Goal: Information Seeking & Learning: Learn about a topic

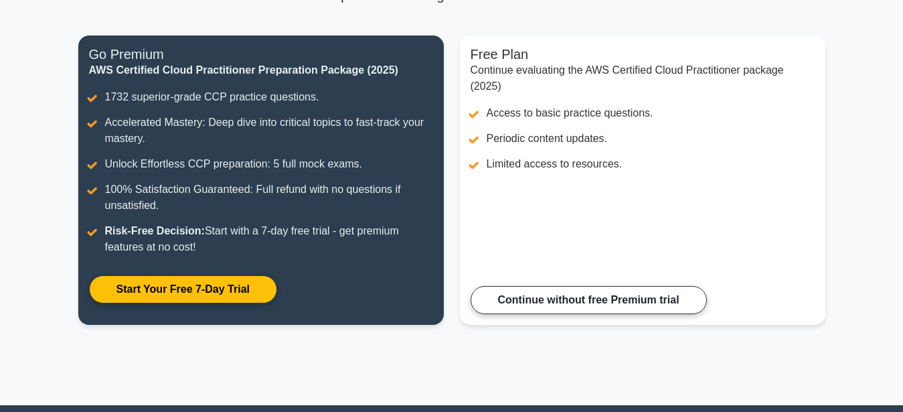
scroll to position [151, 0]
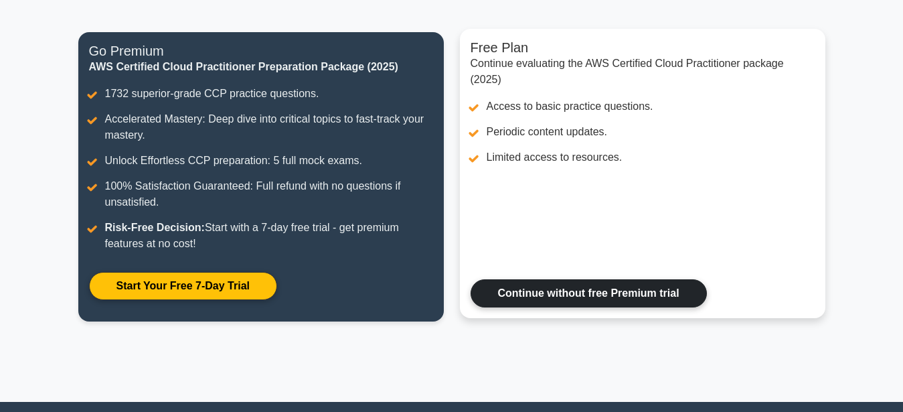
click at [591, 297] on link "Continue without free Premium trial" at bounding box center [589, 293] width 236 height 28
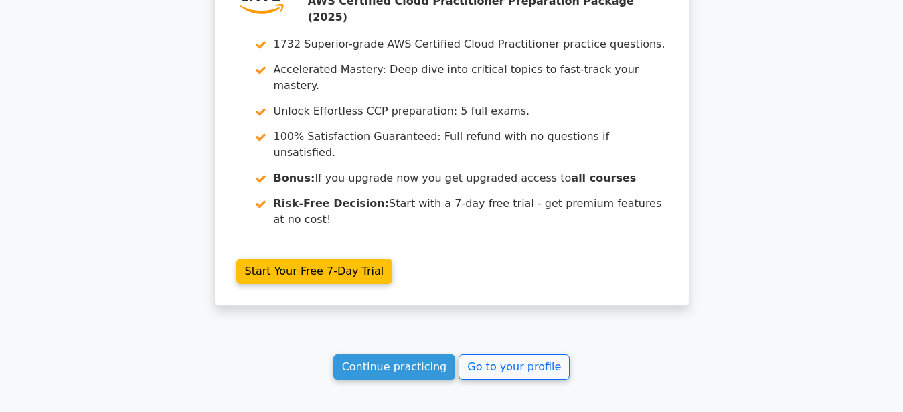
scroll to position [2353, 0]
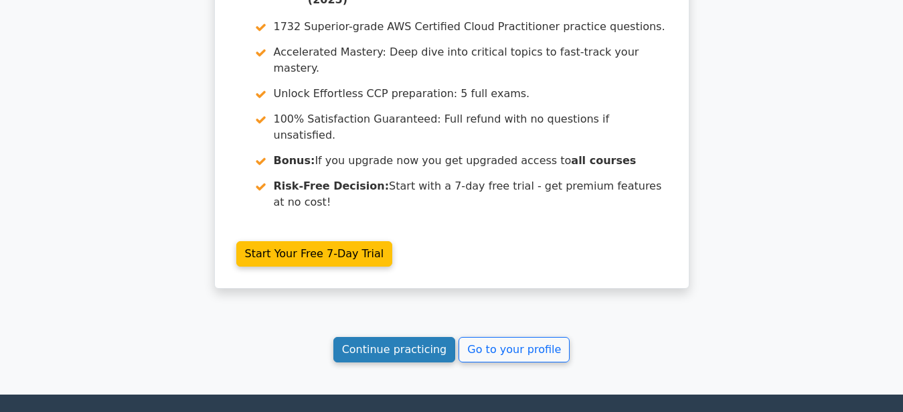
click at [428, 337] on link "Continue practicing" at bounding box center [394, 349] width 123 height 25
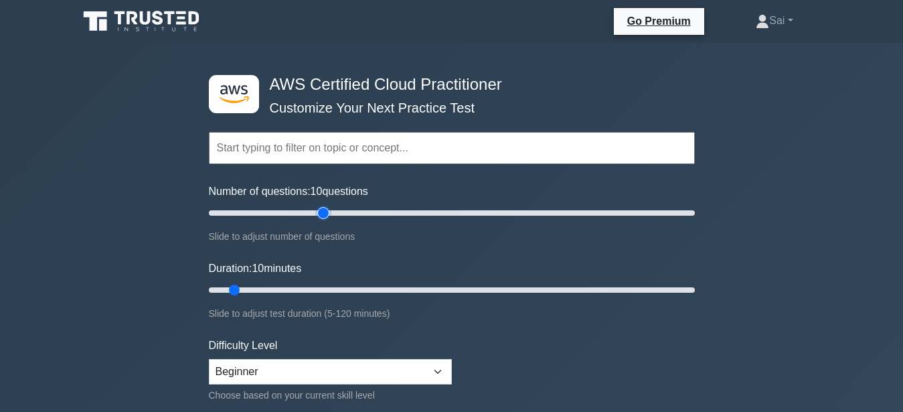
type input "50"
click at [326, 214] on input "Number of questions: 10 questions" at bounding box center [452, 213] width 486 height 16
click at [341, 287] on input "Duration: 10 minutes" at bounding box center [452, 290] width 486 height 16
click at [346, 290] on input "Duration: 35 minutes" at bounding box center [452, 290] width 486 height 16
click at [348, 290] on input "Duration: 35 minutes" at bounding box center [452, 290] width 486 height 16
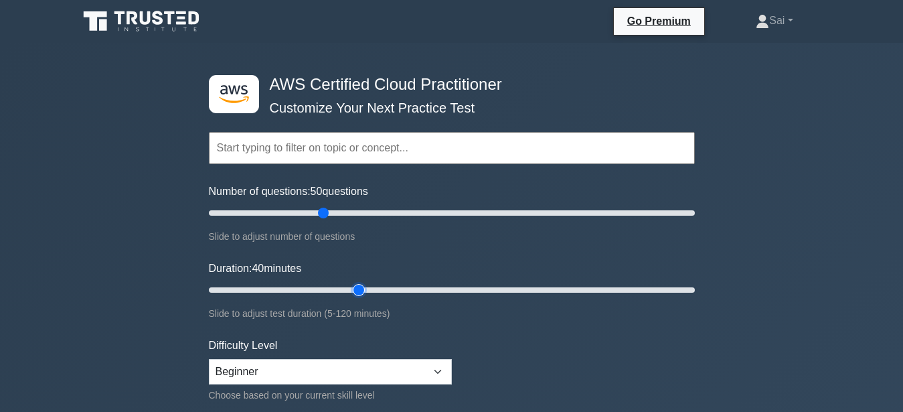
type input "40"
click at [353, 289] on input "Duration: 40 minutes" at bounding box center [452, 290] width 486 height 16
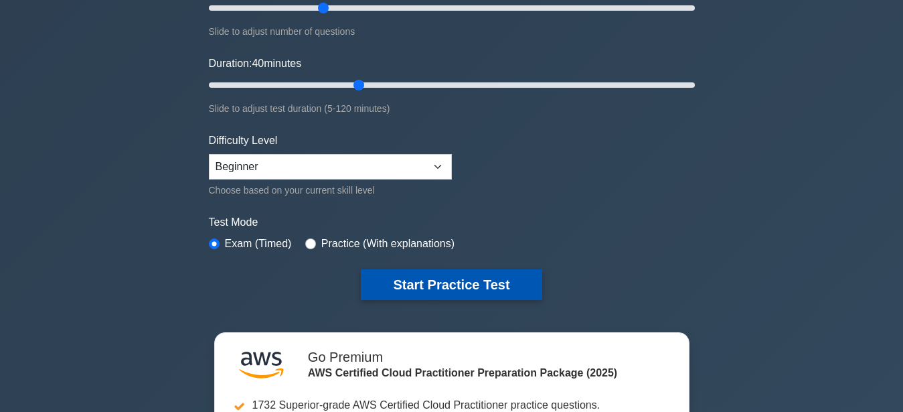
click at [393, 282] on button "Start Practice Test" at bounding box center [451, 284] width 181 height 31
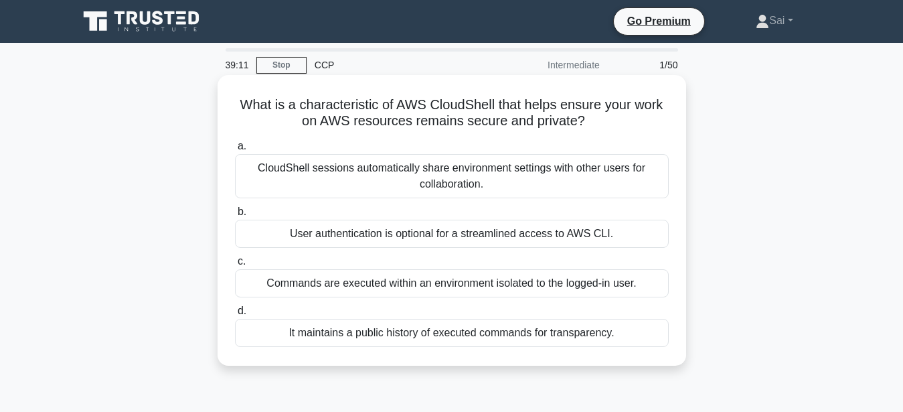
click at [502, 283] on div "Commands are executed within an environment isolated to the logged-in user." at bounding box center [452, 283] width 434 height 28
click at [235, 266] on input "c. Commands are executed within an environment isolated to the logged-in user." at bounding box center [235, 261] width 0 height 9
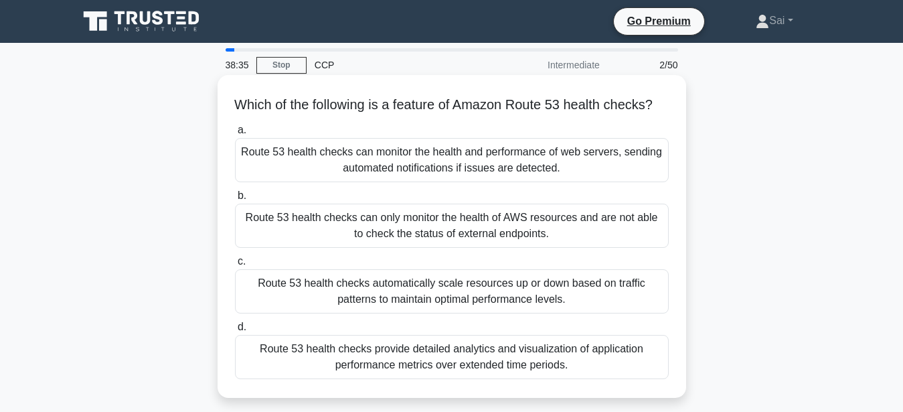
click at [402, 160] on div "Route 53 health checks can monitor the health and performance of web servers, s…" at bounding box center [452, 160] width 434 height 44
click at [235, 135] on input "a. Route 53 health checks can monitor the health and performance of web servers…" at bounding box center [235, 130] width 0 height 9
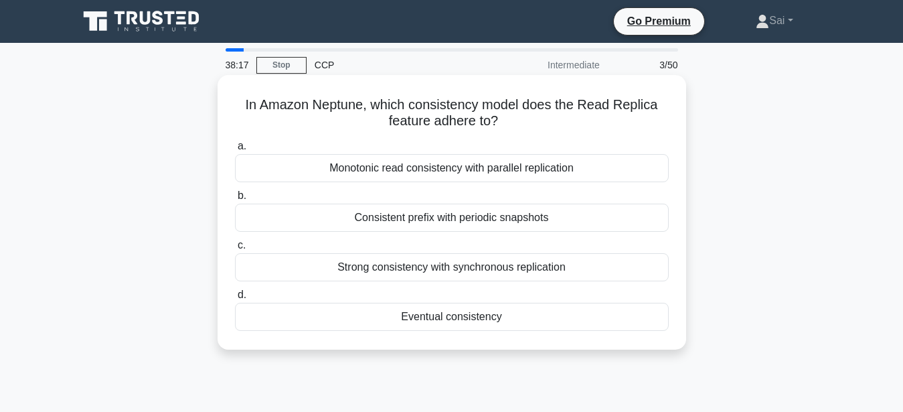
click at [370, 261] on div "Strong consistency with synchronous replication" at bounding box center [452, 267] width 434 height 28
click at [235, 250] on input "c. Strong consistency with synchronous replication" at bounding box center [235, 245] width 0 height 9
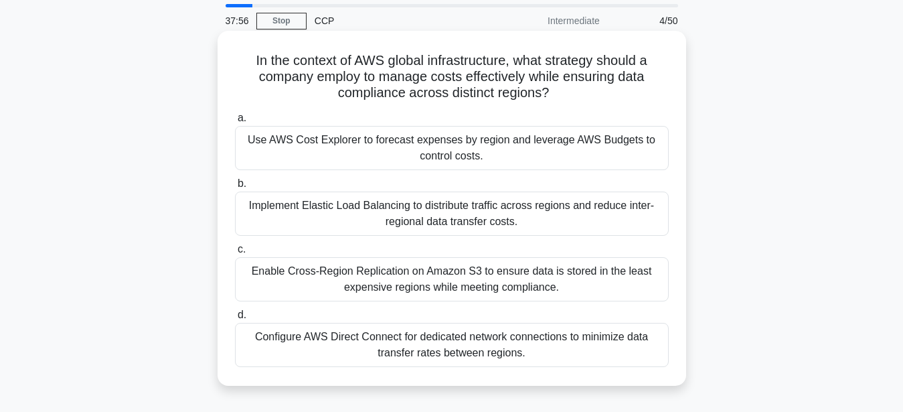
scroll to position [68, 0]
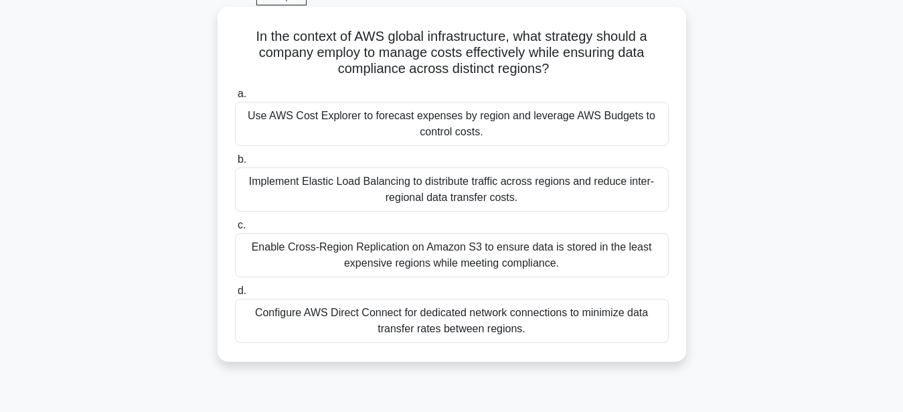
click at [506, 266] on div "Enable Cross-Region Replication on Amazon S3 to ensure data is stored in the le…" at bounding box center [452, 255] width 434 height 44
click at [235, 230] on input "c. Enable Cross-Region Replication on Amazon S3 to ensure data is stored in the…" at bounding box center [235, 225] width 0 height 9
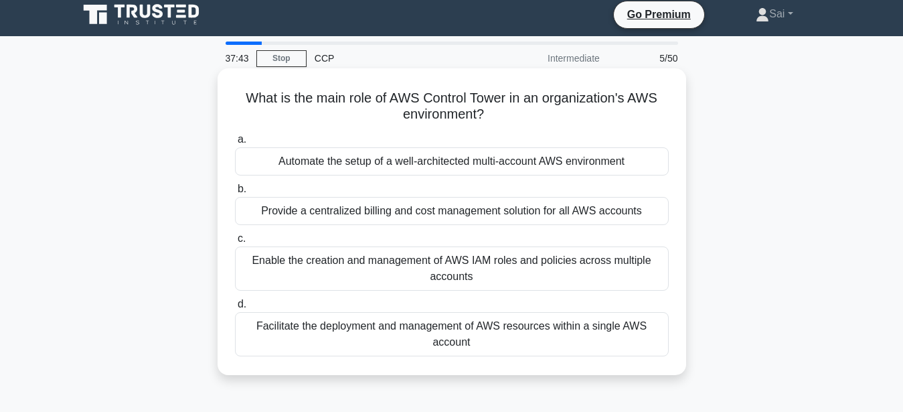
scroll to position [0, 0]
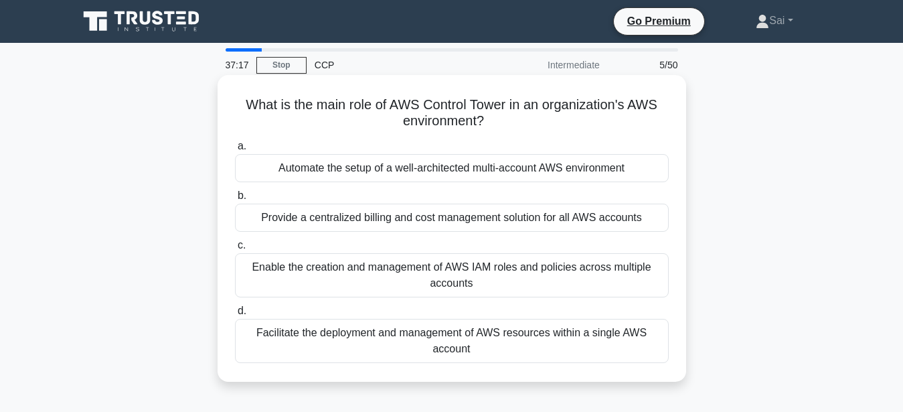
click at [345, 222] on div "Provide a centralized billing and cost management solution for all AWS accounts" at bounding box center [452, 218] width 434 height 28
click at [235, 200] on input "b. Provide a centralized billing and cost management solution for all AWS accou…" at bounding box center [235, 195] width 0 height 9
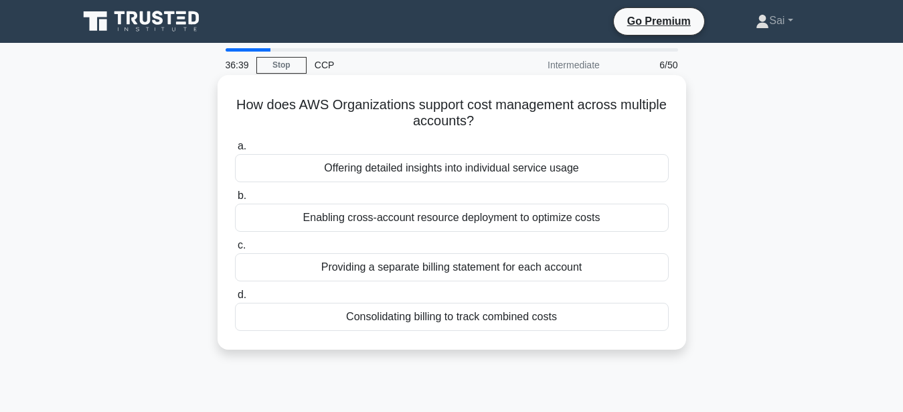
click at [450, 216] on div "Enabling cross-account resource deployment to optimize costs" at bounding box center [452, 218] width 434 height 28
click at [235, 200] on input "b. Enabling cross-account resource deployment to optimize costs" at bounding box center [235, 195] width 0 height 9
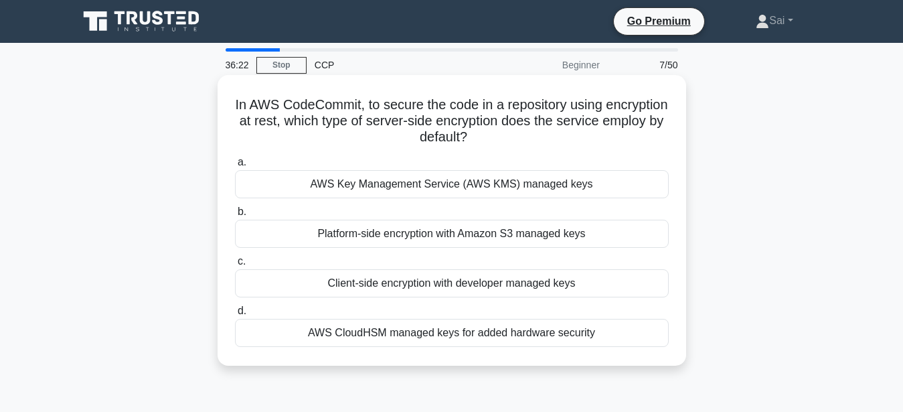
click at [346, 180] on div "AWS Key Management Service (AWS KMS) managed keys" at bounding box center [452, 184] width 434 height 28
click at [235, 167] on input "a. AWS Key Management Service (AWS KMS) managed keys" at bounding box center [235, 162] width 0 height 9
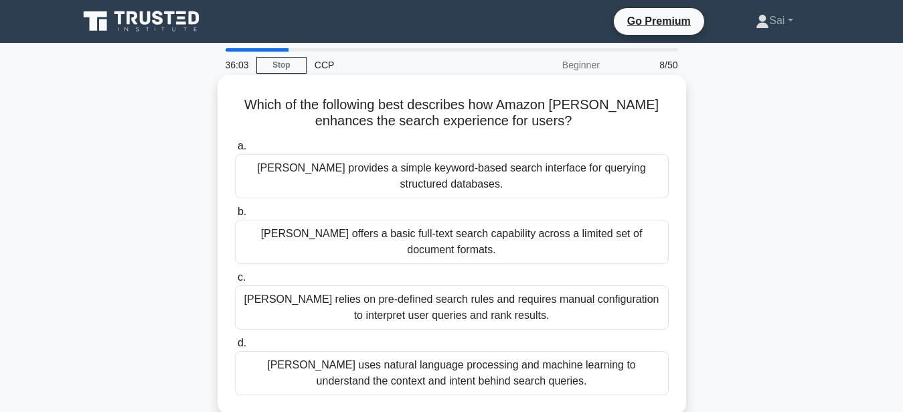
click at [428, 166] on div "Kendra provides a simple keyword-based search interface for querying structured…" at bounding box center [452, 176] width 434 height 44
click at [235, 151] on input "a. Kendra provides a simple keyword-based search interface for querying structu…" at bounding box center [235, 146] width 0 height 9
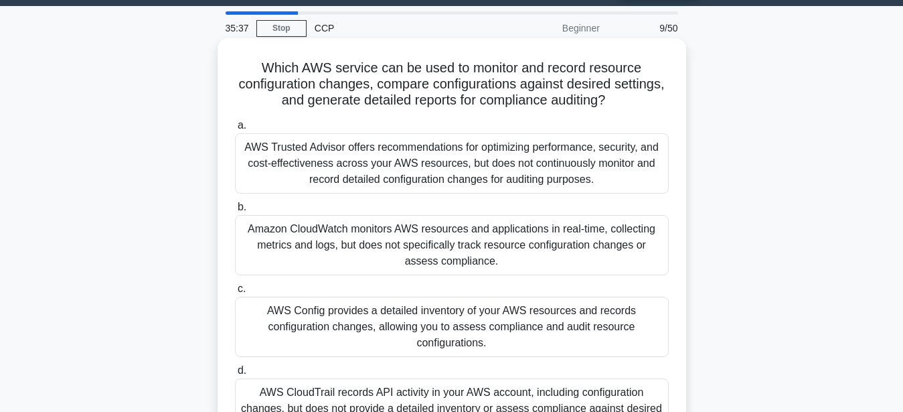
scroll to position [68, 0]
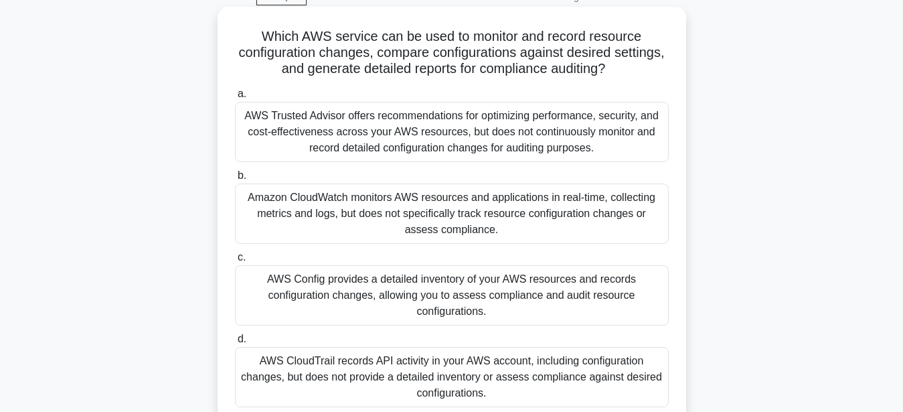
click at [376, 370] on div "AWS CloudTrail records API activity in your AWS account, including configuratio…" at bounding box center [452, 377] width 434 height 60
click at [235, 343] on input "d. AWS CloudTrail records API activity in your AWS account, including configura…" at bounding box center [235, 339] width 0 height 9
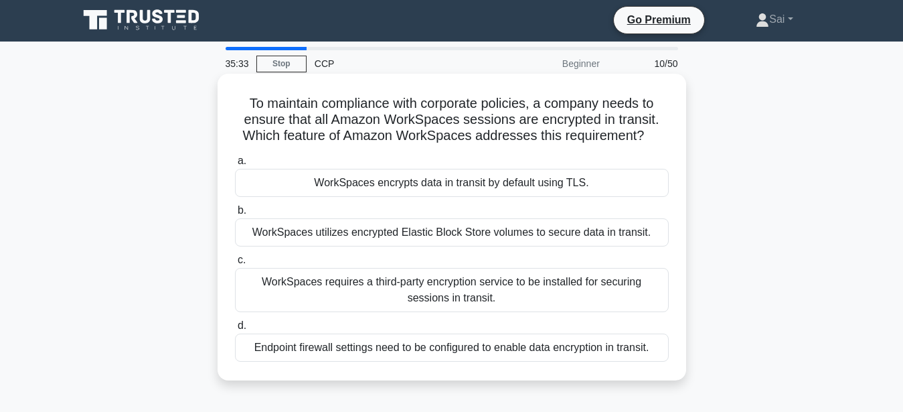
scroll to position [0, 0]
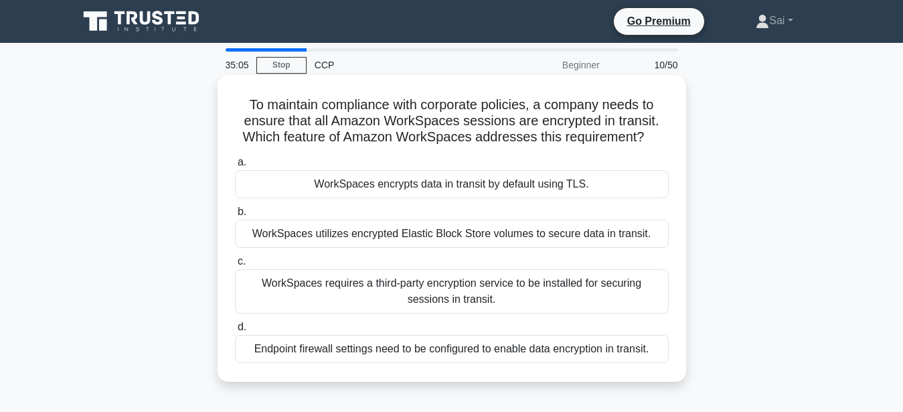
click at [323, 230] on div "WorkSpaces utilizes encrypted Elastic Block Store volumes to secure data in tra…" at bounding box center [452, 234] width 434 height 28
click at [235, 216] on input "b. WorkSpaces utilizes encrypted Elastic Block Store volumes to secure data in …" at bounding box center [235, 212] width 0 height 9
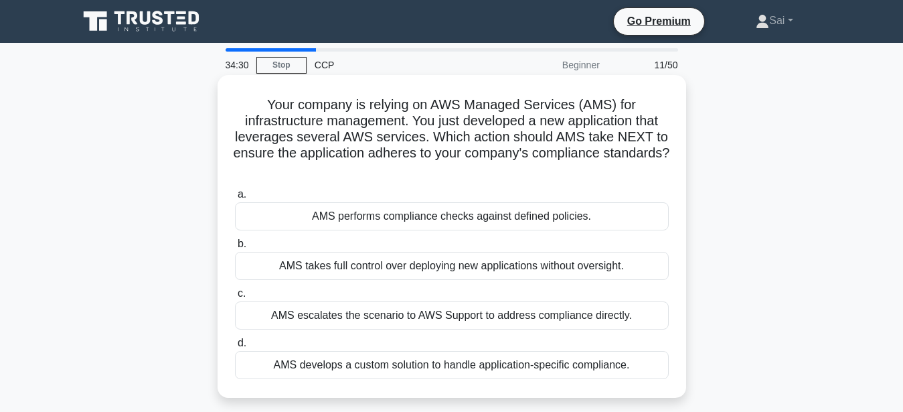
click at [423, 220] on div "AMS performs compliance checks against defined policies." at bounding box center [452, 216] width 434 height 28
click at [235, 199] on input "a. AMS performs compliance checks against defined policies." at bounding box center [235, 194] width 0 height 9
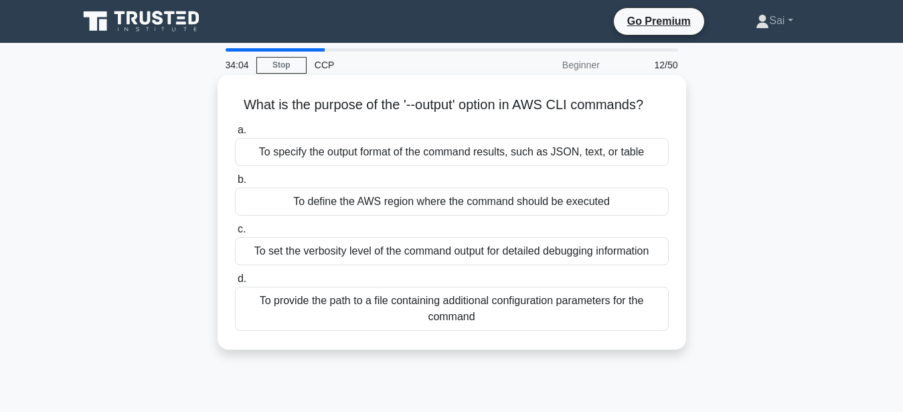
click at [434, 159] on div "To specify the output format of the command results, such as JSON, text, or tab…" at bounding box center [452, 152] width 434 height 28
click at [235, 135] on input "a. To specify the output format of the command results, such as JSON, text, or …" at bounding box center [235, 130] width 0 height 9
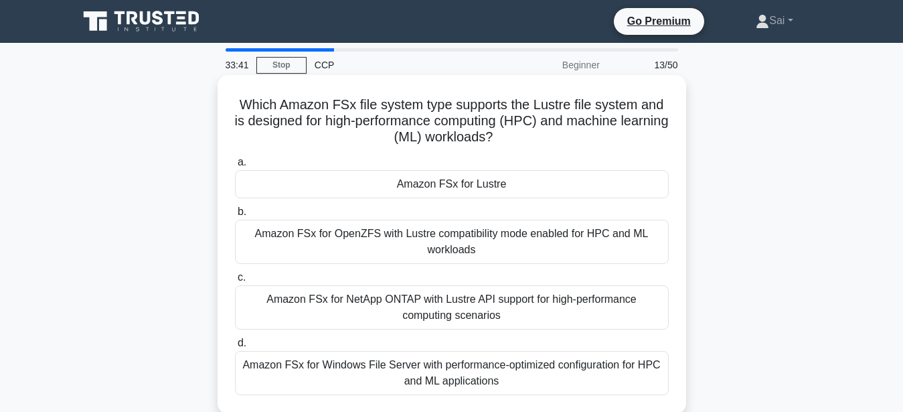
click at [433, 305] on div "Amazon FSx for NetApp ONTAP with Lustre API support for high-performance comput…" at bounding box center [452, 307] width 434 height 44
click at [235, 282] on input "c. Amazon FSx for NetApp ONTAP with Lustre API support for high-performance com…" at bounding box center [235, 277] width 0 height 9
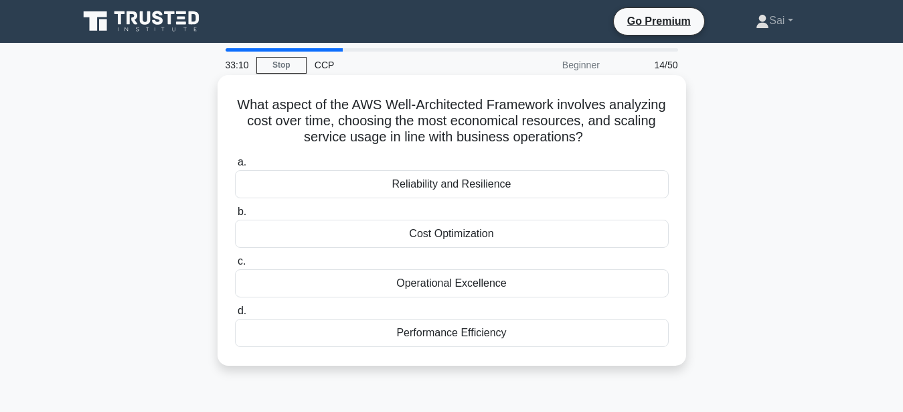
click at [423, 236] on div "Cost Optimization" at bounding box center [452, 234] width 434 height 28
click at [235, 216] on input "b. Cost Optimization" at bounding box center [235, 212] width 0 height 9
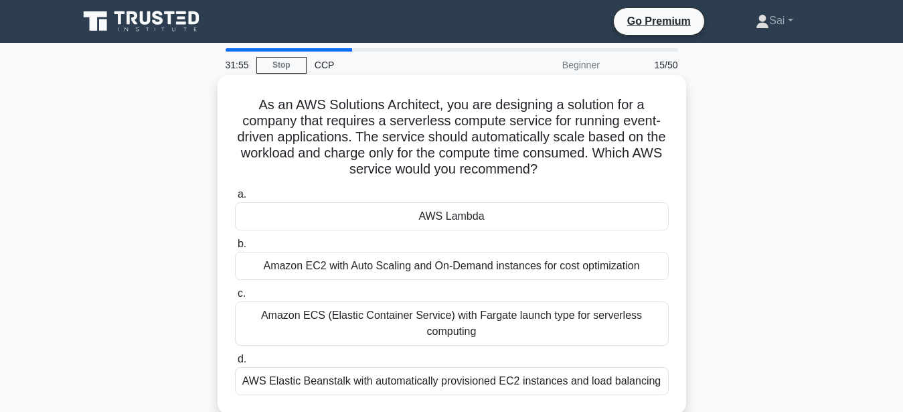
click at [443, 216] on div "AWS Lambda" at bounding box center [452, 216] width 434 height 28
click at [235, 199] on input "a. AWS Lambda" at bounding box center [235, 194] width 0 height 9
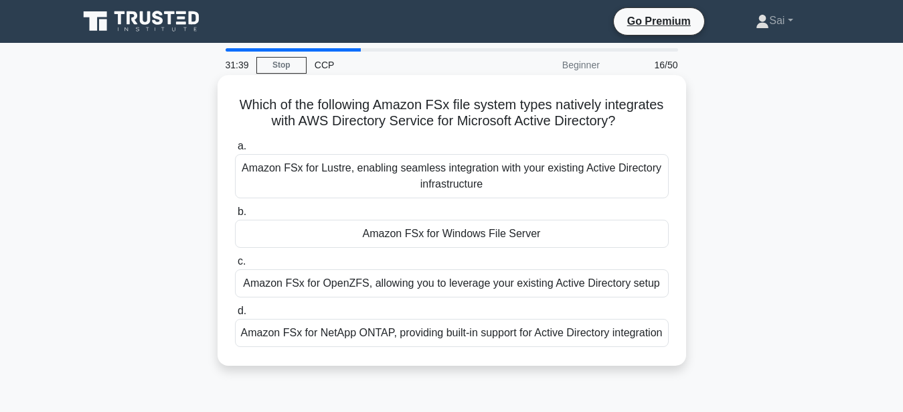
click at [546, 182] on div "Amazon FSx for Lustre, enabling seamless integration with your existing Active …" at bounding box center [452, 176] width 434 height 44
click at [479, 177] on div "Amazon FSx for Lustre, enabling seamless integration with your existing Active …" at bounding box center [452, 176] width 434 height 44
click at [235, 151] on input "a. Amazon FSx for Lustre, enabling seamless integration with your existing Acti…" at bounding box center [235, 146] width 0 height 9
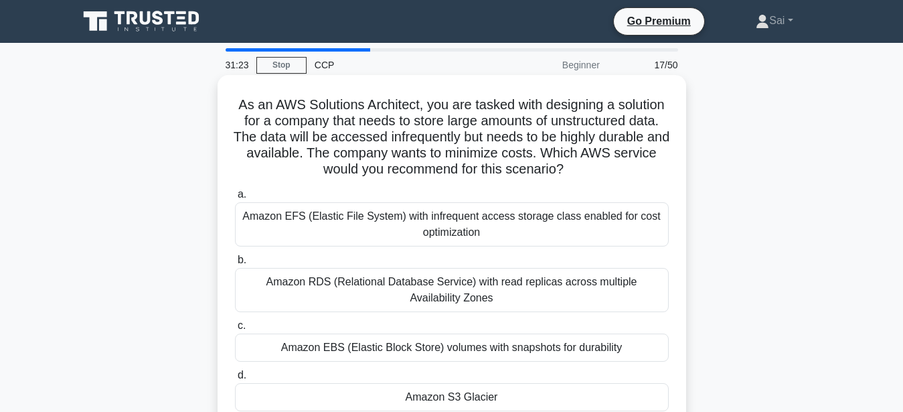
scroll to position [68, 0]
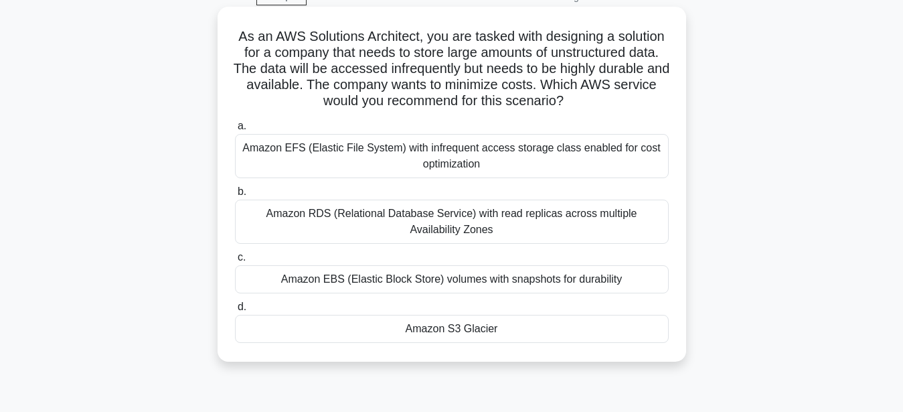
click at [438, 333] on div "Amazon S3 Glacier" at bounding box center [452, 329] width 434 height 28
click at [235, 311] on input "d. Amazon S3 Glacier" at bounding box center [235, 307] width 0 height 9
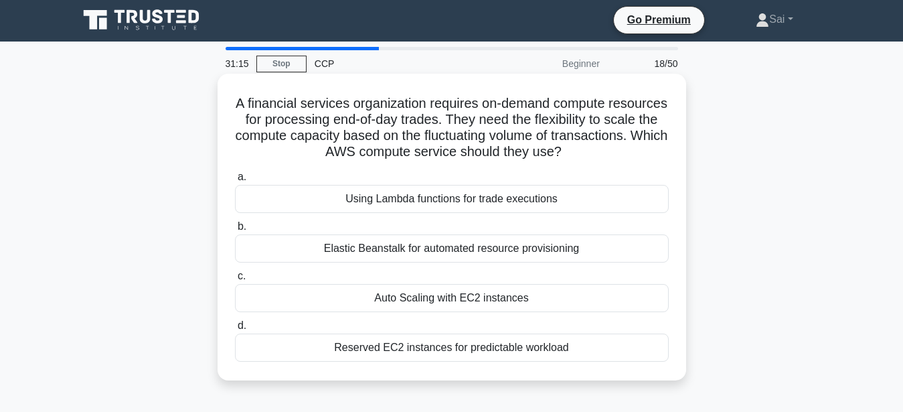
scroll to position [0, 0]
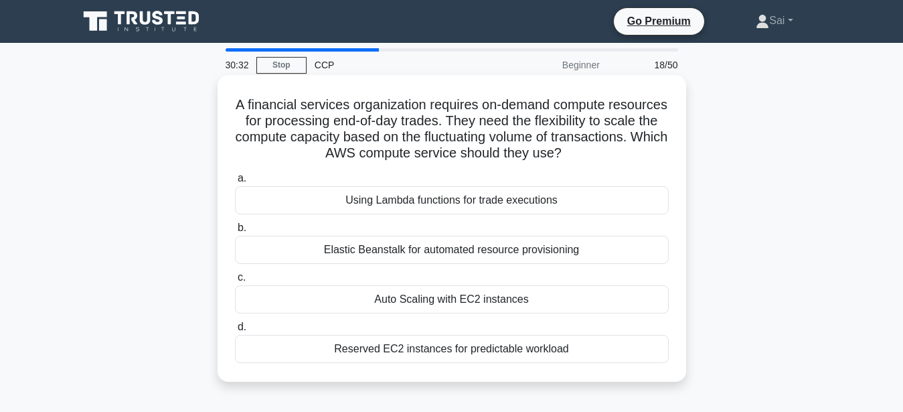
click at [302, 199] on div "Using Lambda functions for trade executions" at bounding box center [452, 200] width 434 height 28
click at [235, 183] on input "a. Using Lambda functions for trade executions" at bounding box center [235, 178] width 0 height 9
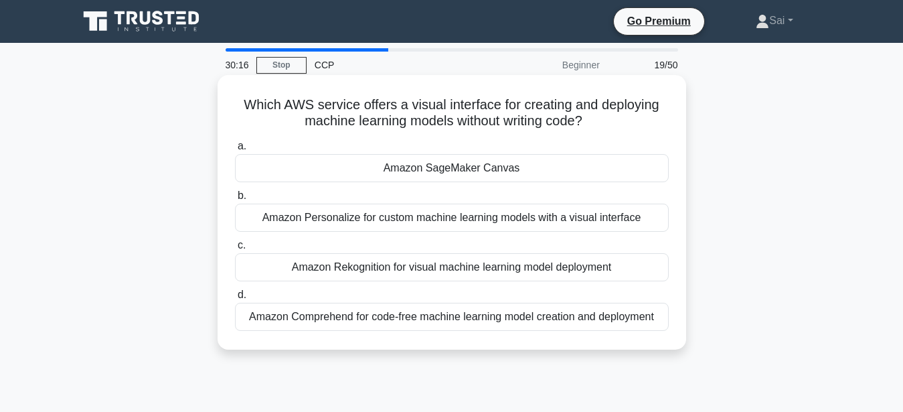
click at [463, 173] on div "Amazon SageMaker Canvas" at bounding box center [452, 168] width 434 height 28
click at [235, 151] on input "a. Amazon SageMaker Canvas" at bounding box center [235, 146] width 0 height 9
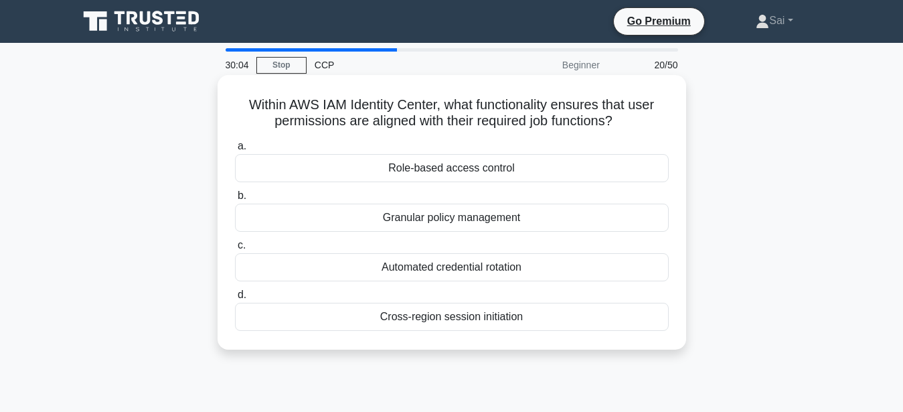
click at [503, 167] on div "Role-based access control" at bounding box center [452, 168] width 434 height 28
click at [235, 151] on input "a. Role-based access control" at bounding box center [235, 146] width 0 height 9
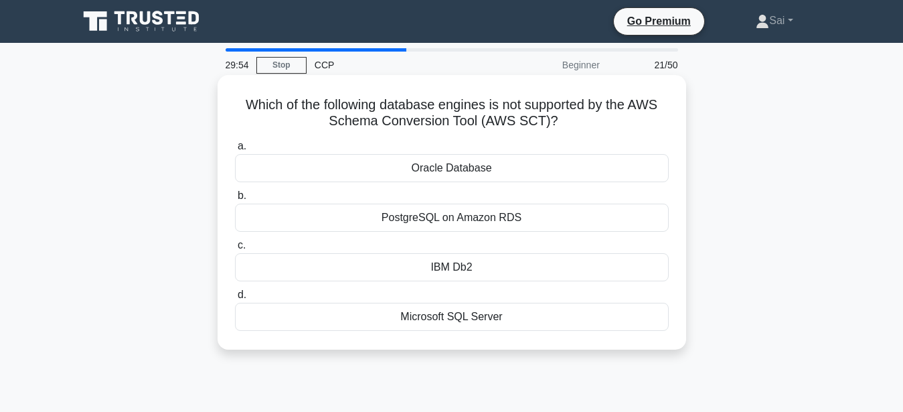
click at [403, 169] on div "Oracle Database" at bounding box center [452, 168] width 434 height 28
click at [235, 151] on input "a. Oracle Database" at bounding box center [235, 146] width 0 height 9
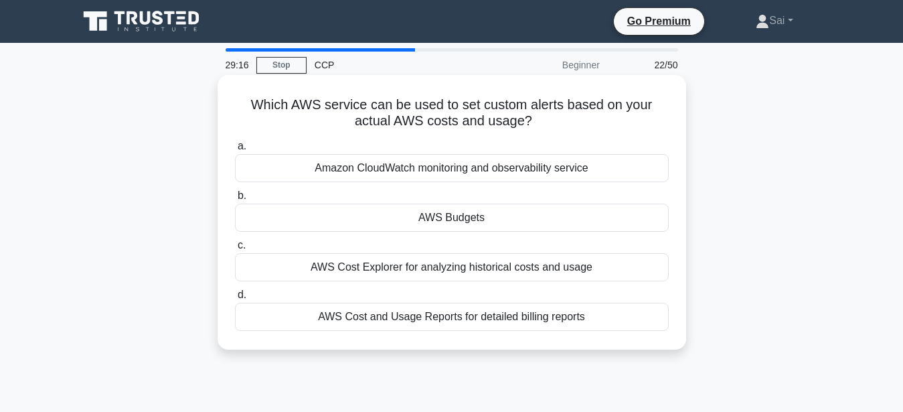
click at [497, 271] on div "AWS Cost Explorer for analyzing historical costs and usage" at bounding box center [452, 267] width 434 height 28
click at [235, 250] on input "c. AWS Cost Explorer for analyzing historical costs and usage" at bounding box center [235, 245] width 0 height 9
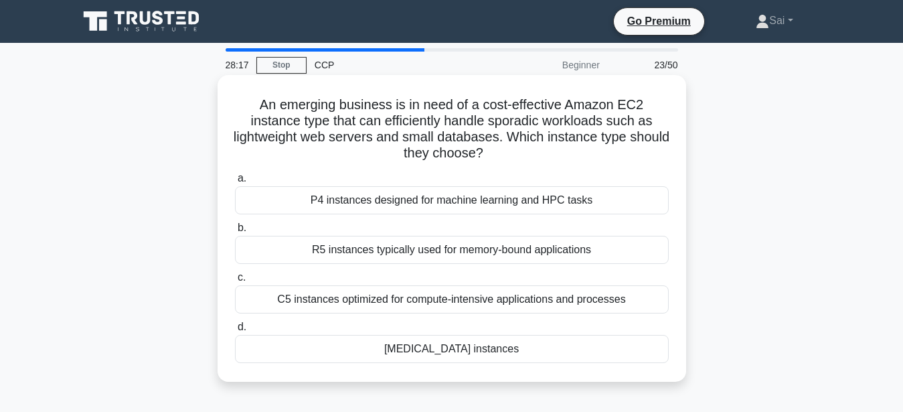
click at [447, 353] on div "[MEDICAL_DATA] instances" at bounding box center [452, 349] width 434 height 28
click at [235, 331] on input "d. T3 instances" at bounding box center [235, 327] width 0 height 9
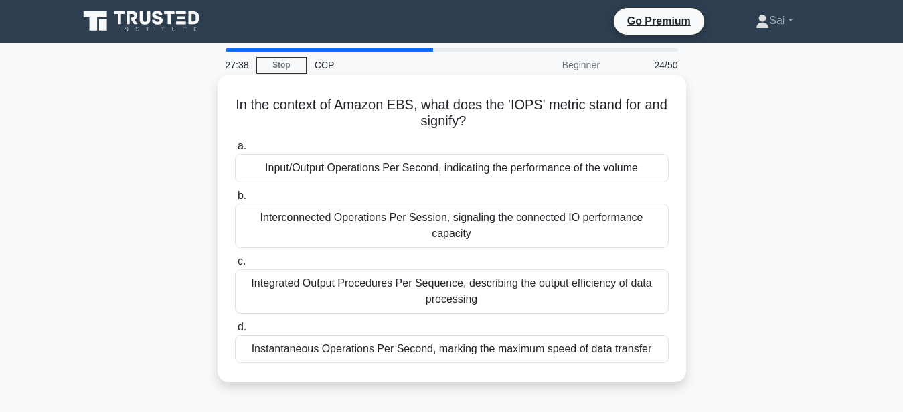
click at [355, 175] on div "Input/Output Operations Per Second, indicating the performance of the volume" at bounding box center [452, 168] width 434 height 28
click at [235, 151] on input "a. Input/Output Operations Per Second, indicating the performance of the volume" at bounding box center [235, 146] width 0 height 9
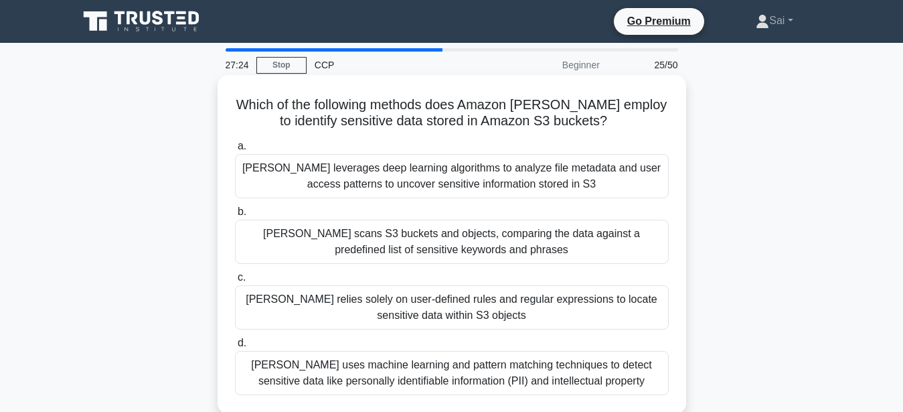
click at [359, 239] on div "[PERSON_NAME] scans S3 buckets and objects, comparing the data against a predef…" at bounding box center [452, 242] width 434 height 44
click at [235, 216] on input "b. Macie scans S3 buckets and objects, comparing the data against a predefined …" at bounding box center [235, 212] width 0 height 9
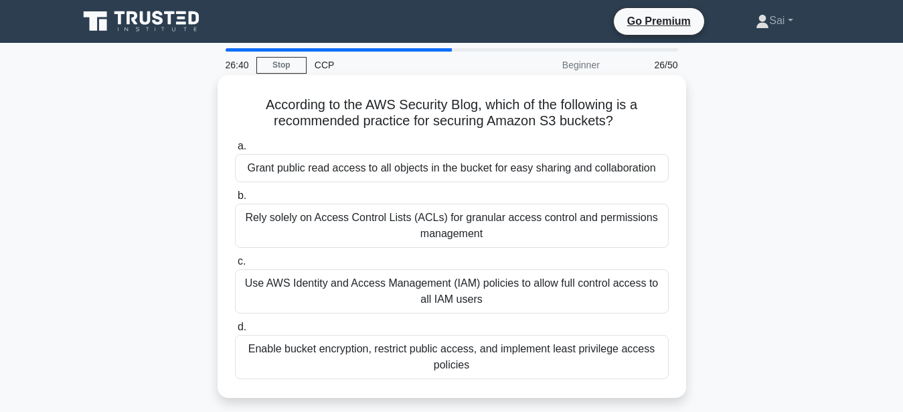
click at [415, 300] on div "Use AWS Identity and Access Management (IAM) policies to allow full control acc…" at bounding box center [452, 291] width 434 height 44
click at [426, 286] on div "Use AWS Identity and Access Management (IAM) policies to allow full control acc…" at bounding box center [452, 291] width 434 height 44
click at [235, 266] on input "c. Use AWS Identity and Access Management (IAM) policies to allow full control …" at bounding box center [235, 261] width 0 height 9
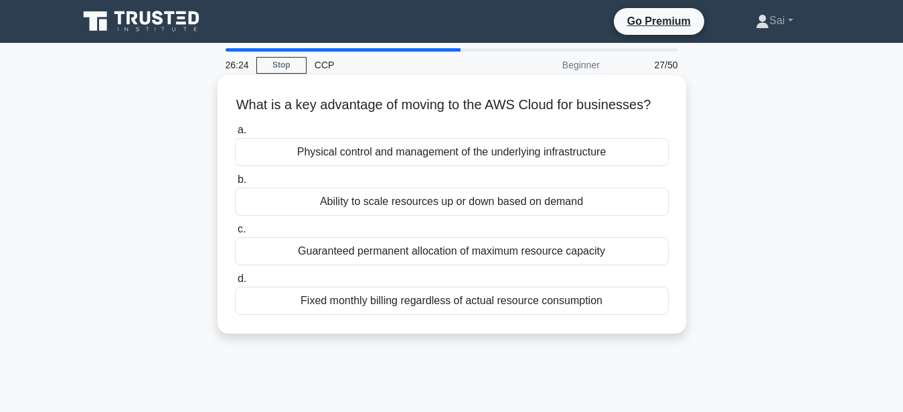
click at [424, 204] on div "Ability to scale resources up or down based on demand" at bounding box center [452, 201] width 434 height 28
click at [235, 184] on input "b. Ability to scale resources up or down based on demand" at bounding box center [235, 179] width 0 height 9
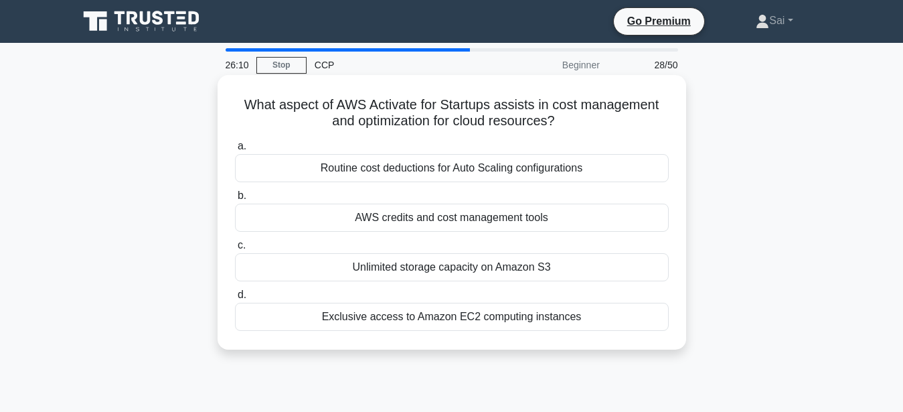
click at [372, 216] on div "AWS credits and cost management tools" at bounding box center [452, 218] width 434 height 28
click at [235, 200] on input "b. AWS credits and cost management tools" at bounding box center [235, 195] width 0 height 9
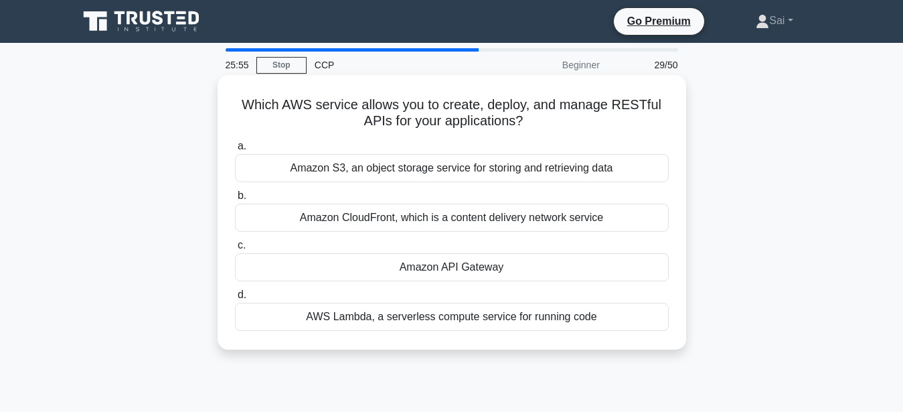
click at [406, 274] on div "Amazon API Gateway" at bounding box center [452, 267] width 434 height 28
click at [235, 250] on input "c. Amazon API Gateway" at bounding box center [235, 245] width 0 height 9
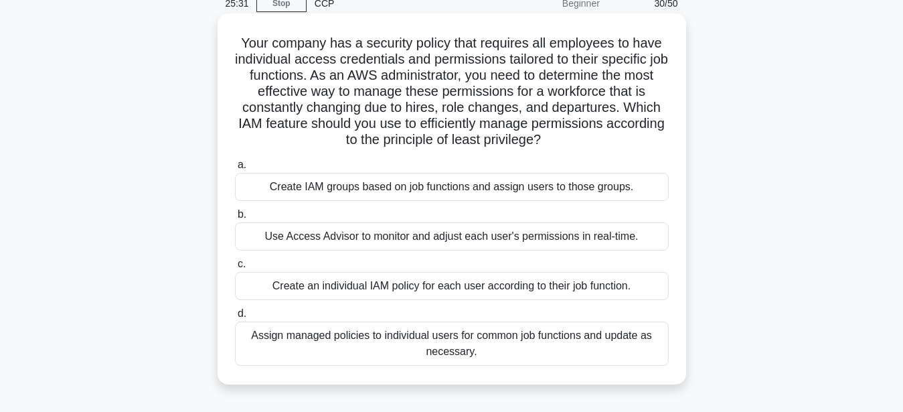
scroll to position [68, 0]
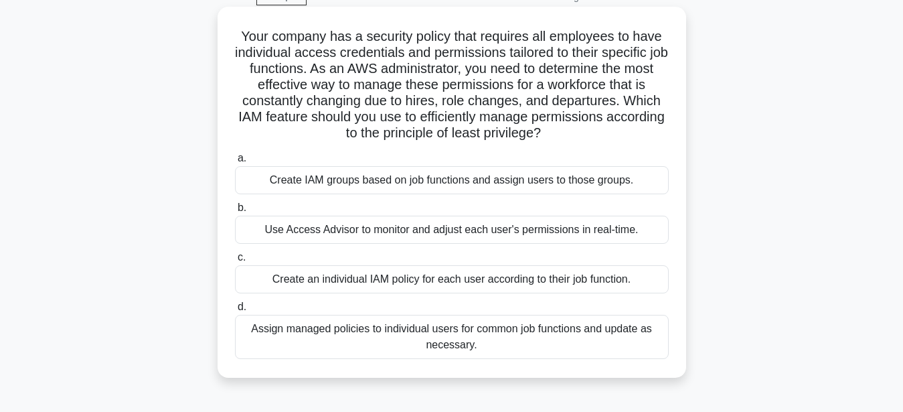
click at [364, 184] on div "Create IAM groups based on job functions and assign users to those groups." at bounding box center [452, 180] width 434 height 28
click at [235, 163] on input "a. Create IAM groups based on job functions and assign users to those groups." at bounding box center [235, 158] width 0 height 9
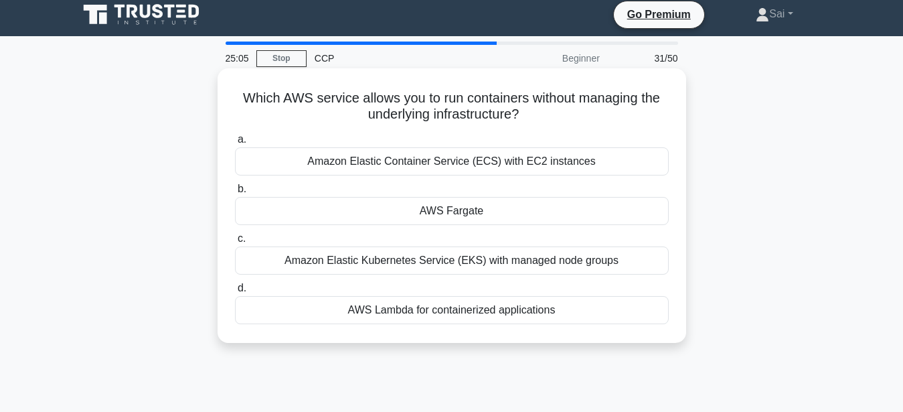
scroll to position [0, 0]
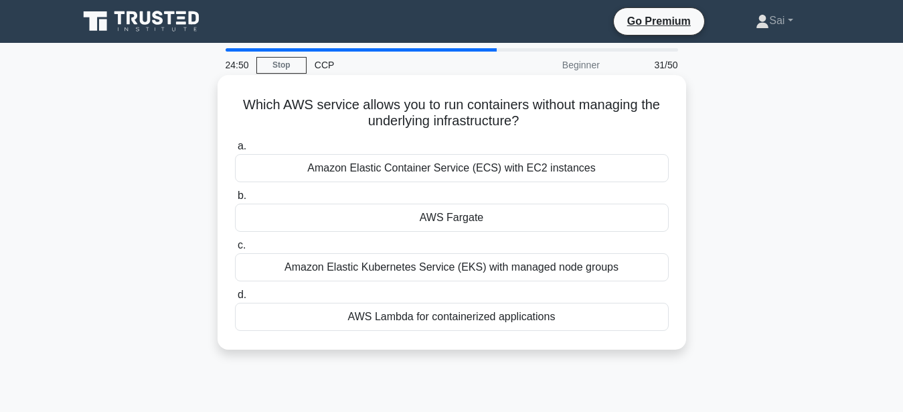
click at [439, 219] on div "AWS Fargate" at bounding box center [452, 218] width 434 height 28
click at [235, 200] on input "b. AWS Fargate" at bounding box center [235, 195] width 0 height 9
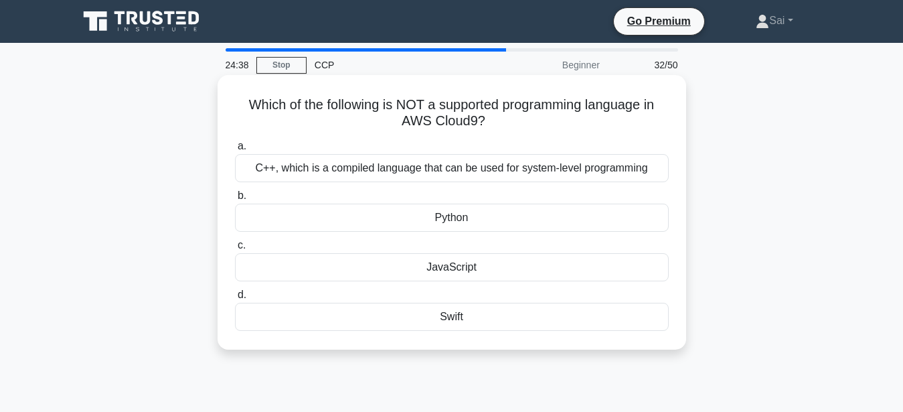
click at [382, 321] on div "Swift" at bounding box center [452, 317] width 434 height 28
click at [235, 299] on input "d. Swift" at bounding box center [235, 295] width 0 height 9
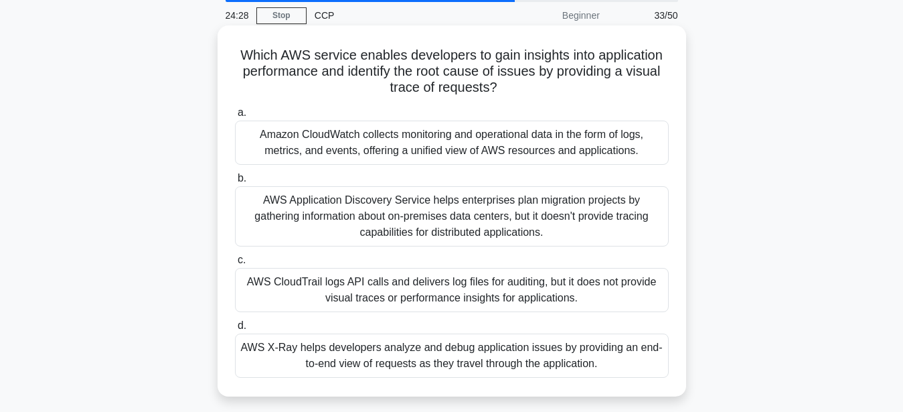
scroll to position [68, 0]
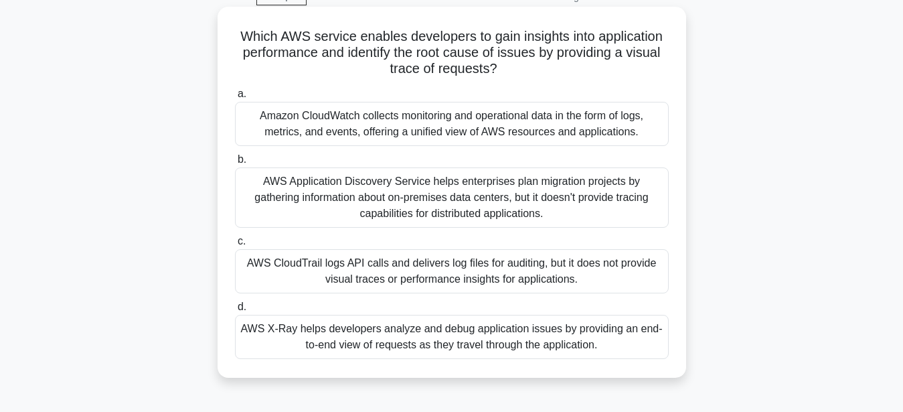
click at [319, 332] on div "AWS X-Ray helps developers analyze and debug application issues by providing an…" at bounding box center [452, 337] width 434 height 44
click at [235, 311] on input "d. AWS X-Ray helps developers analyze and debug application issues by providing…" at bounding box center [235, 307] width 0 height 9
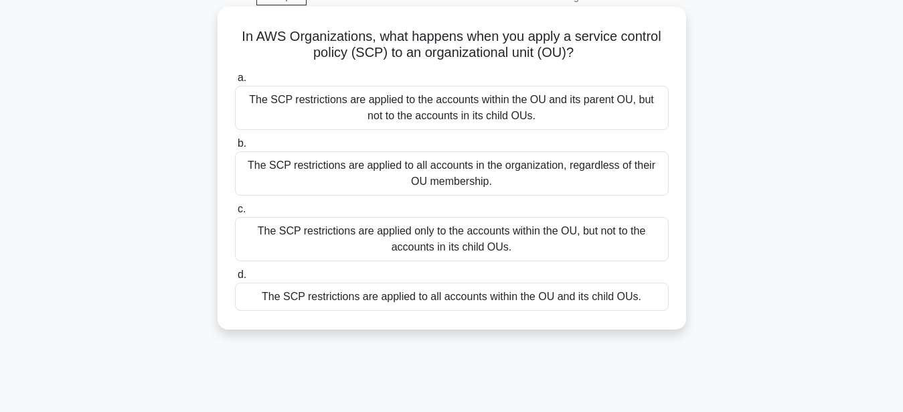
click at [455, 301] on div "The SCP restrictions are applied to all accounts within the OU and its child OU…" at bounding box center [452, 297] width 434 height 28
click at [235, 279] on input "d. The SCP restrictions are applied to all accounts within the OU and its child…" at bounding box center [235, 274] width 0 height 9
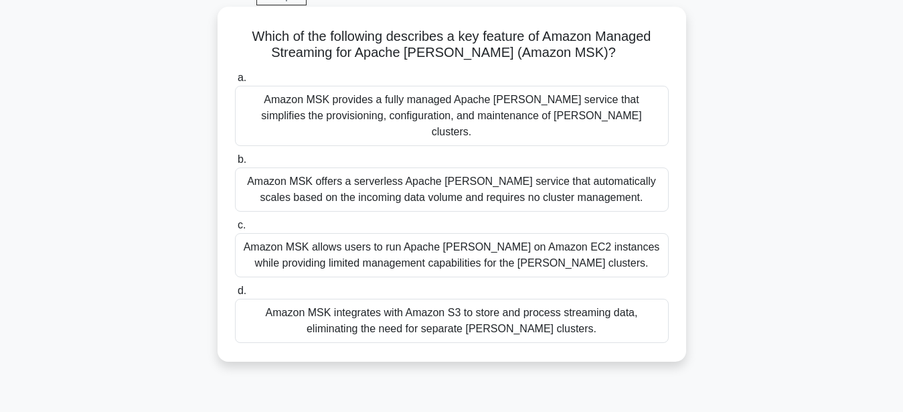
drag, startPoint x: 266, startPoint y: 102, endPoint x: 258, endPoint y: 105, distance: 8.5
click at [258, 105] on div "Amazon MSK provides a fully managed Apache [PERSON_NAME] service that simplifie…" at bounding box center [452, 116] width 434 height 60
click at [414, 175] on div "Amazon MSK offers a serverless Apache [PERSON_NAME] service that automatically …" at bounding box center [452, 189] width 434 height 44
click at [235, 164] on input "b. Amazon MSK offers a serverless Apache Kafka service that automatically scale…" at bounding box center [235, 159] width 0 height 9
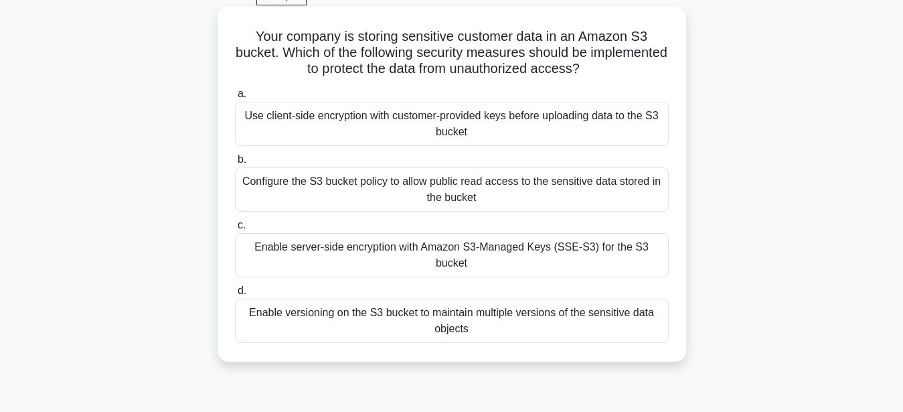
click at [275, 255] on div "Enable server-side encryption with Amazon S3-Managed Keys (SSE-S3) for the S3 b…" at bounding box center [452, 255] width 434 height 44
click at [235, 230] on input "c. Enable server-side encryption with Amazon S3-Managed Keys (SSE-S3) for the S…" at bounding box center [235, 225] width 0 height 9
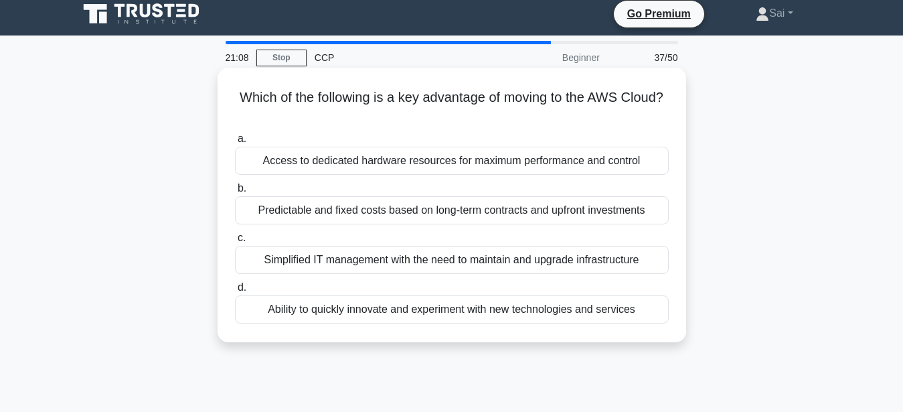
scroll to position [0, 0]
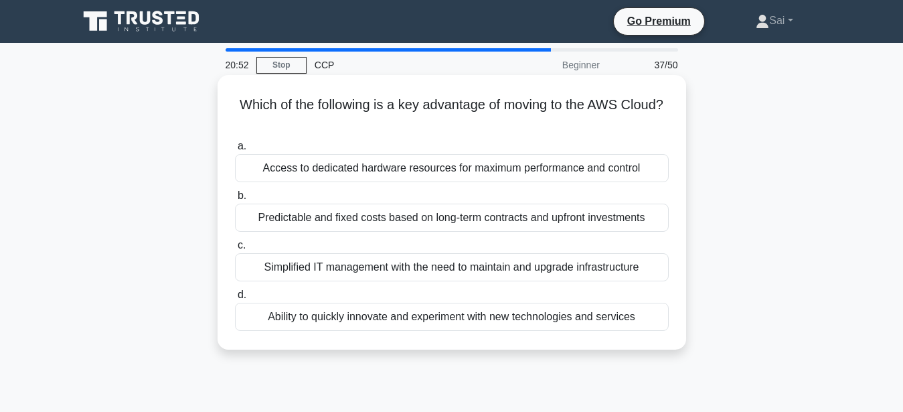
click at [317, 270] on div "Simplified IT management with the need to maintain and upgrade infrastructure" at bounding box center [452, 267] width 434 height 28
click at [235, 250] on input "c. Simplified IT management with the need to maintain and upgrade infrastructure" at bounding box center [235, 245] width 0 height 9
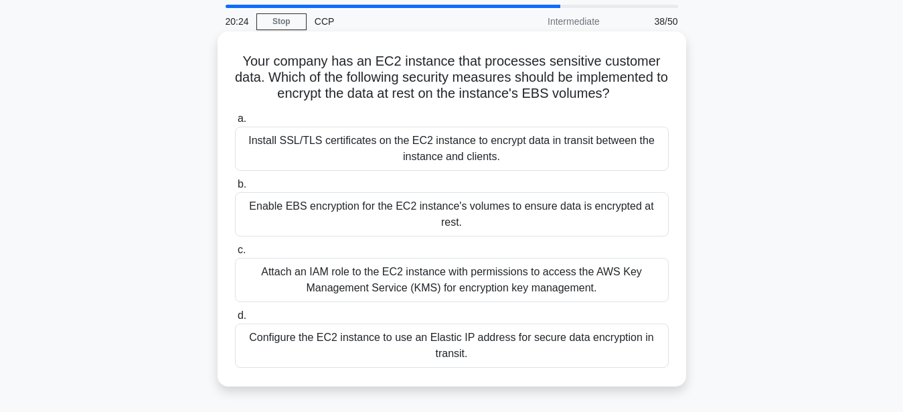
scroll to position [68, 0]
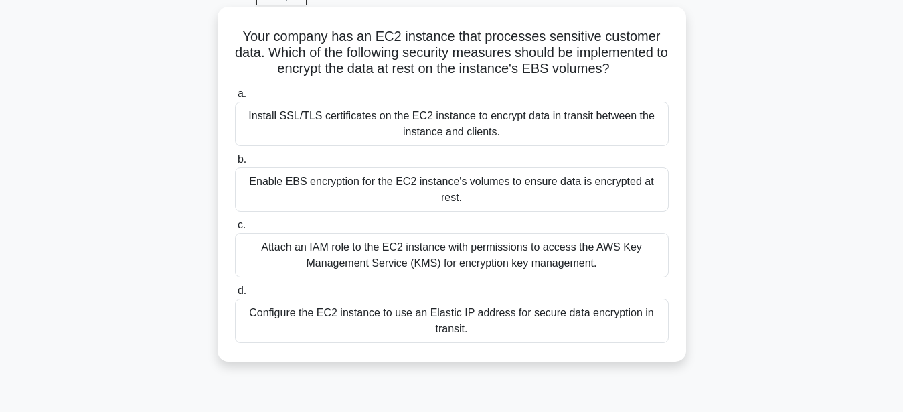
click at [478, 129] on div "Install SSL/TLS certificates on the EC2 instance to encrypt data in transit bet…" at bounding box center [452, 124] width 434 height 44
click at [235, 98] on input "a. Install SSL/TLS certificates on the EC2 instance to encrypt data in transit …" at bounding box center [235, 94] width 0 height 9
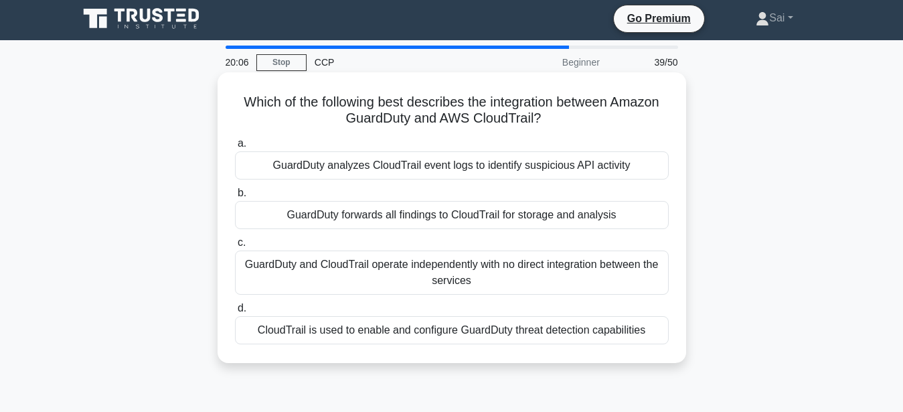
scroll to position [0, 0]
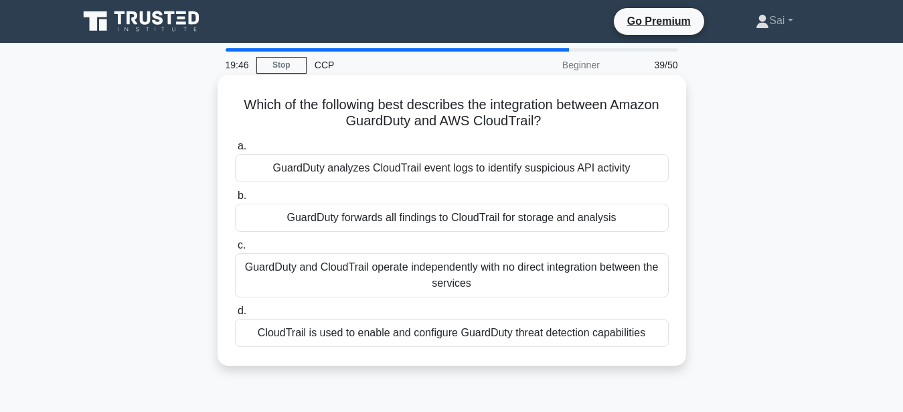
click at [381, 259] on div "GuardDuty and CloudTrail operate independently with no direct integration betwe…" at bounding box center [452, 275] width 434 height 44
click at [235, 250] on input "c. GuardDuty and CloudTrail operate independently with no direct integration be…" at bounding box center [235, 245] width 0 height 9
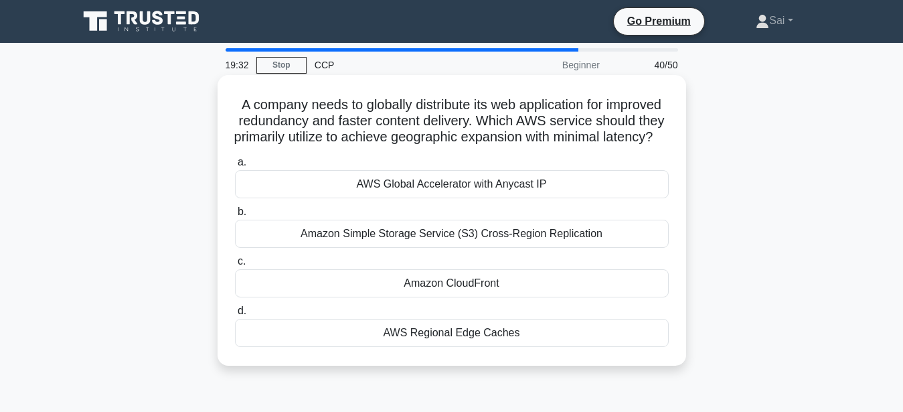
click at [404, 297] on div "Amazon CloudFront" at bounding box center [452, 283] width 434 height 28
click at [235, 266] on input "c. Amazon CloudFront" at bounding box center [235, 261] width 0 height 9
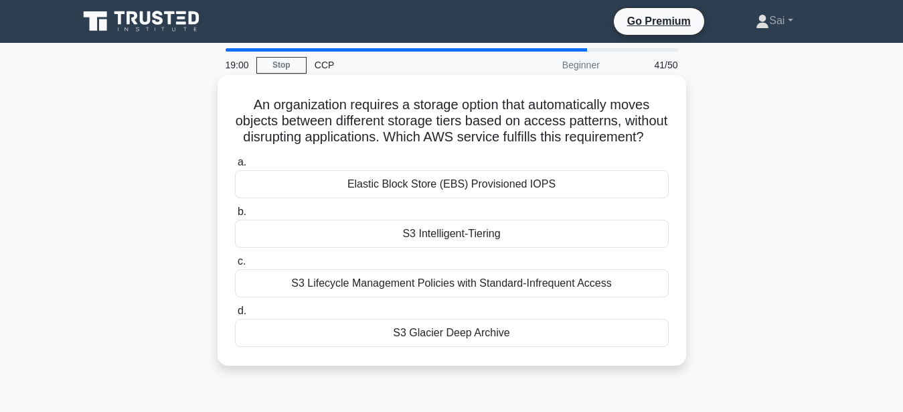
click at [555, 238] on div "S3 Intelligent-Tiering" at bounding box center [452, 234] width 434 height 28
click at [235, 216] on input "b. S3 Intelligent-Tiering" at bounding box center [235, 212] width 0 height 9
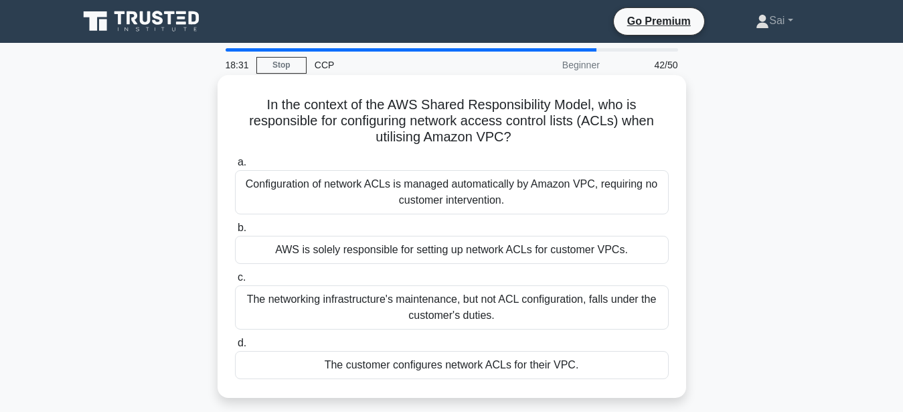
click at [337, 368] on div "The customer configures network ACLs for their VPC." at bounding box center [452, 365] width 434 height 28
click at [235, 347] on input "d. The customer configures network ACLs for their VPC." at bounding box center [235, 343] width 0 height 9
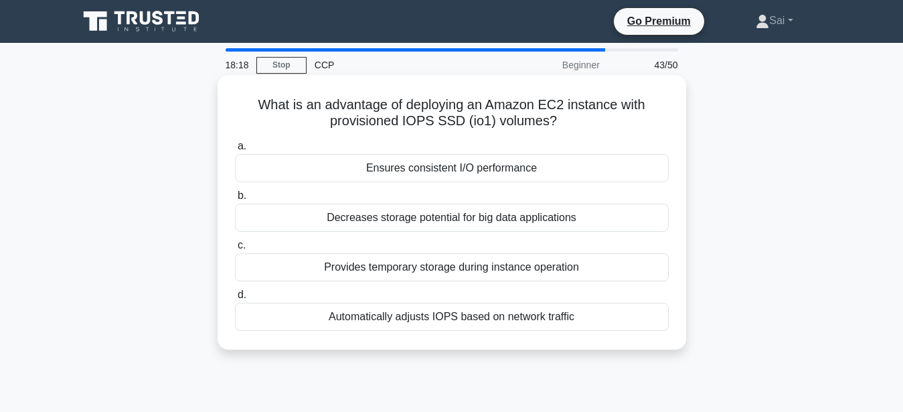
click at [401, 164] on div "Ensures consistent I/O performance" at bounding box center [452, 168] width 434 height 28
click at [235, 151] on input "a. Ensures consistent I/O performance" at bounding box center [235, 146] width 0 height 9
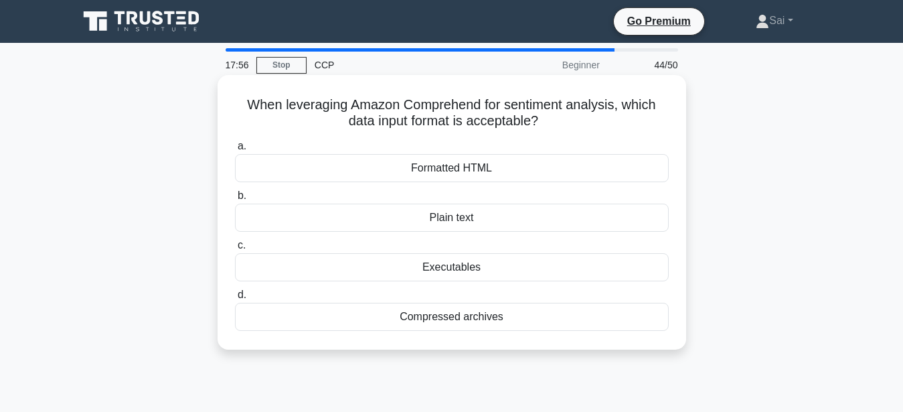
click at [330, 176] on div "Formatted HTML" at bounding box center [452, 168] width 434 height 28
click at [235, 151] on input "a. Formatted HTML" at bounding box center [235, 146] width 0 height 9
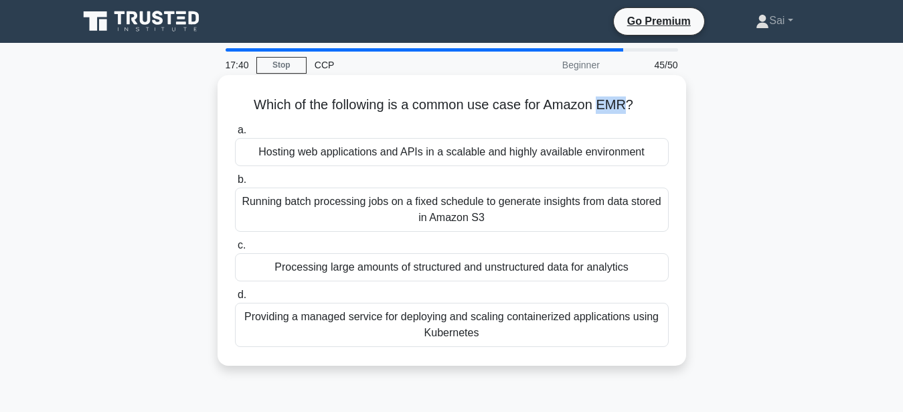
drag, startPoint x: 595, startPoint y: 106, endPoint x: 625, endPoint y: 106, distance: 29.5
click at [625, 106] on h5 "Which of the following is a common use case for Amazon EMR? .spinner_0XTQ{trans…" at bounding box center [452, 104] width 437 height 17
click at [283, 271] on div "Processing large amounts of structured and unstructured data for analytics" at bounding box center [452, 267] width 434 height 28
click at [235, 250] on input "c. Processing large amounts of structured and unstructured data for analytics" at bounding box center [235, 245] width 0 height 9
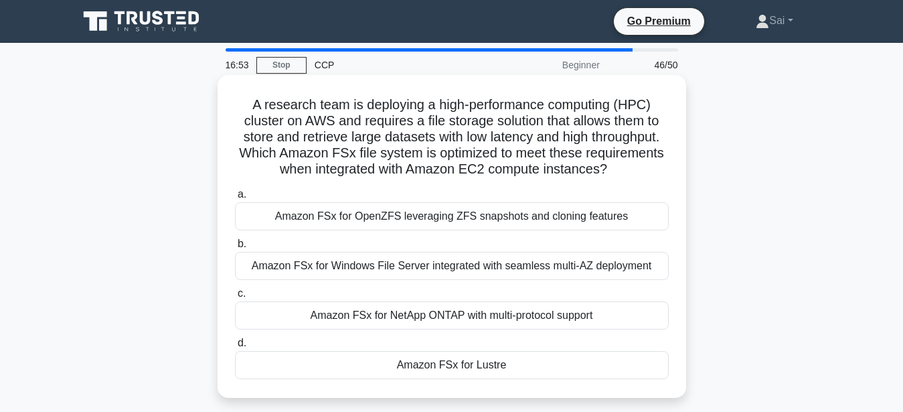
click at [450, 315] on div "Amazon FSx for NetApp ONTAP with multi-protocol support" at bounding box center [452, 315] width 434 height 28
click at [235, 298] on input "c. Amazon FSx for NetApp ONTAP with multi-protocol support" at bounding box center [235, 293] width 0 height 9
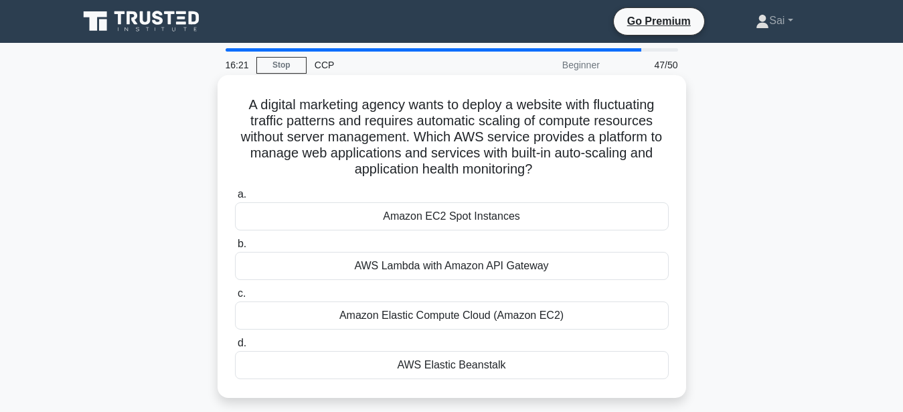
click at [436, 318] on div "Amazon Elastic Compute Cloud (Amazon EC2)" at bounding box center [452, 315] width 434 height 28
click at [235, 298] on input "c. Amazon Elastic Compute Cloud (Amazon EC2)" at bounding box center [235, 293] width 0 height 9
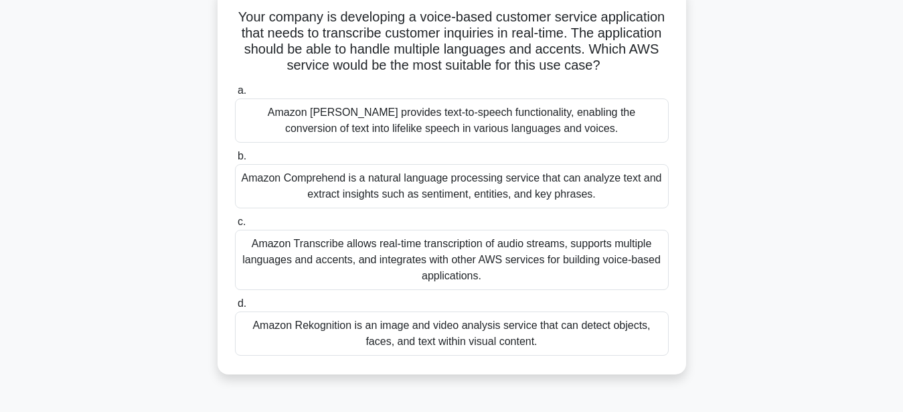
scroll to position [137, 0]
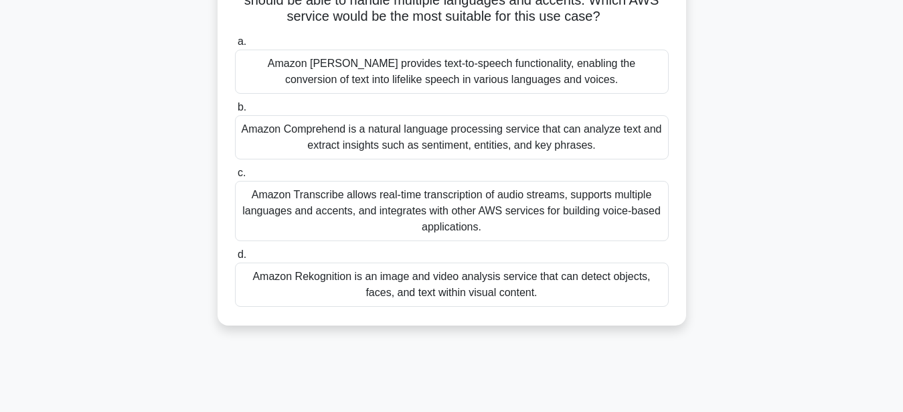
click at [339, 224] on div "Amazon Transcribe allows real-time transcription of audio streams, supports mul…" at bounding box center [452, 211] width 434 height 60
click at [235, 177] on input "c. Amazon Transcribe allows real-time transcription of audio streams, supports …" at bounding box center [235, 173] width 0 height 9
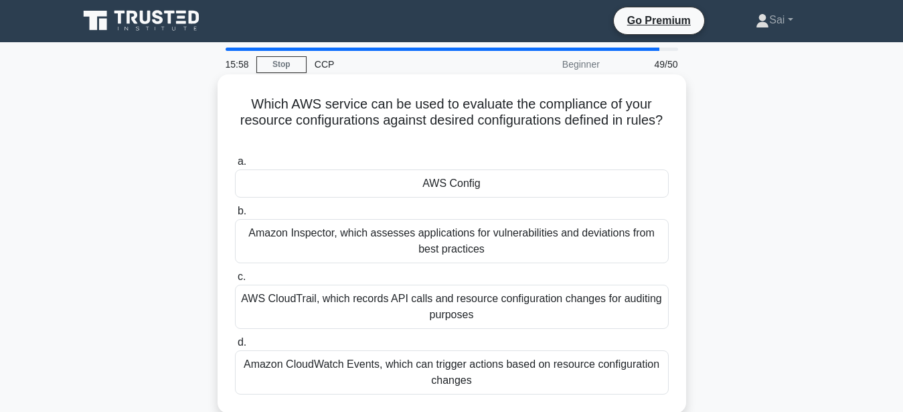
scroll to position [0, 0]
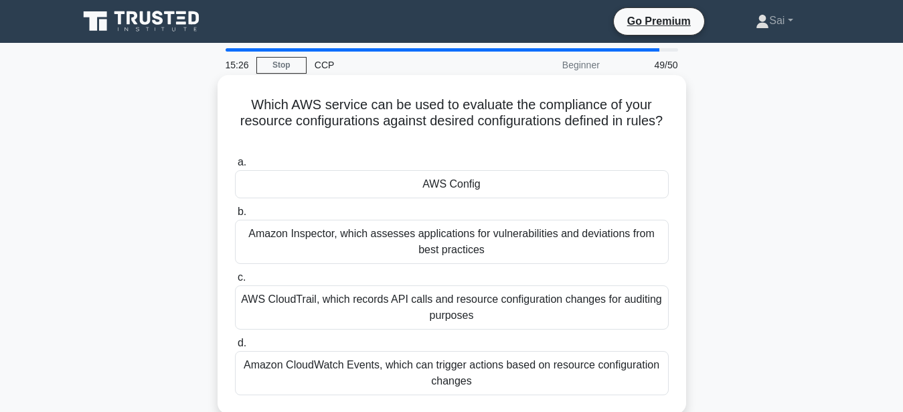
click at [459, 187] on div "AWS Config" at bounding box center [452, 184] width 434 height 28
click at [510, 187] on div "AWS Config" at bounding box center [452, 184] width 434 height 28
click at [235, 167] on input "a. AWS Config" at bounding box center [235, 162] width 0 height 9
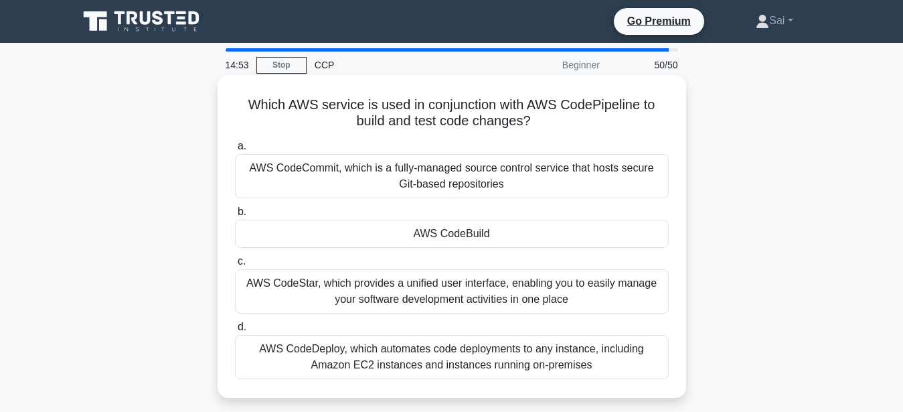
click at [441, 345] on div "AWS CodeDeploy, which automates code deployments to any instance, including Ama…" at bounding box center [452, 357] width 434 height 44
click at [235, 331] on input "d. AWS CodeDeploy, which automates code deployments to any instance, including …" at bounding box center [235, 327] width 0 height 9
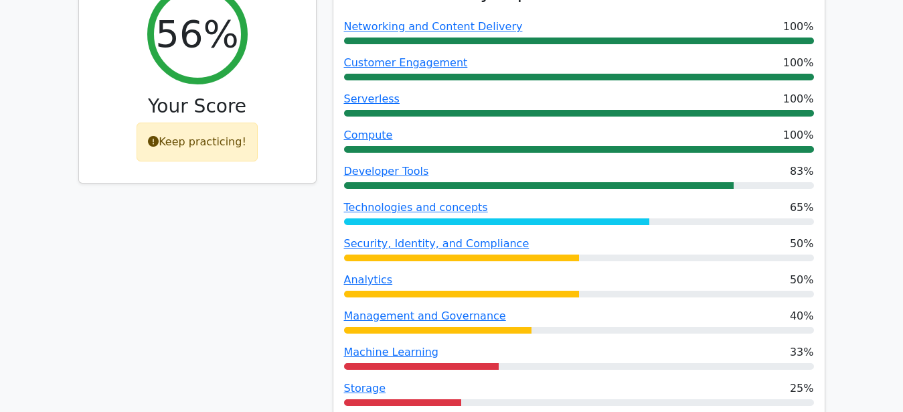
scroll to position [615, 0]
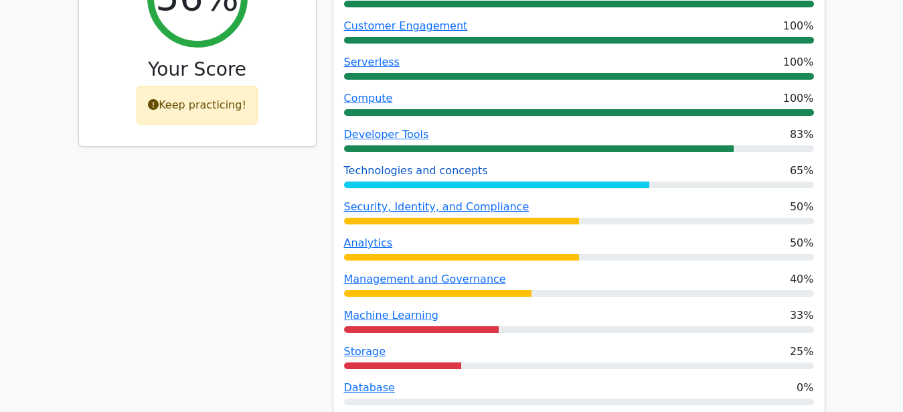
click at [449, 164] on link "Technologies and concepts" at bounding box center [416, 170] width 144 height 13
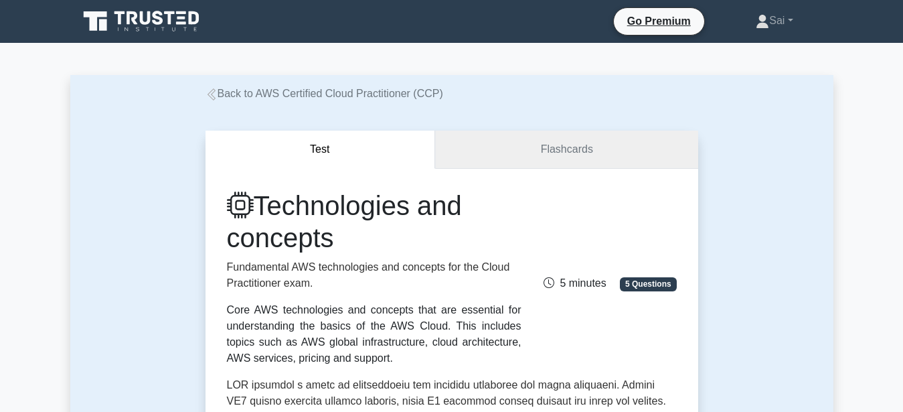
click at [578, 153] on link "Flashcards" at bounding box center [566, 150] width 262 height 38
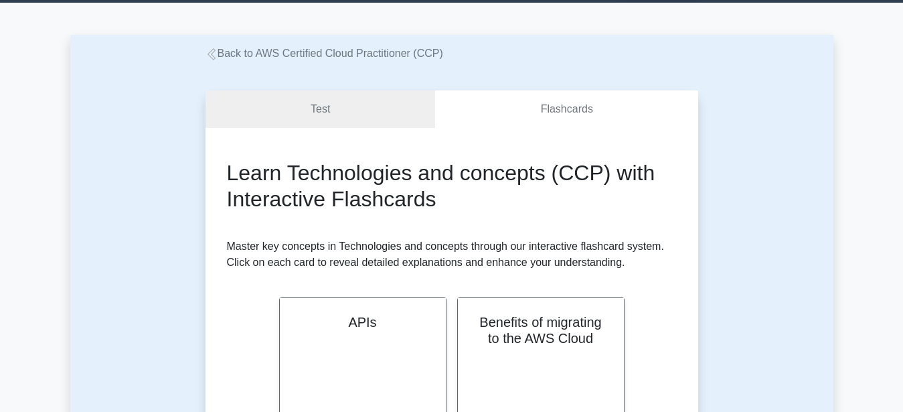
scroll to position [205, 0]
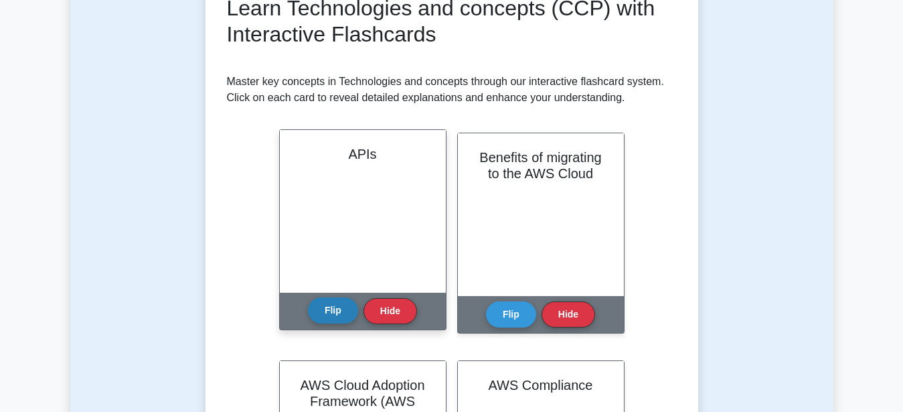
click at [326, 307] on button "Flip" at bounding box center [333, 310] width 50 height 26
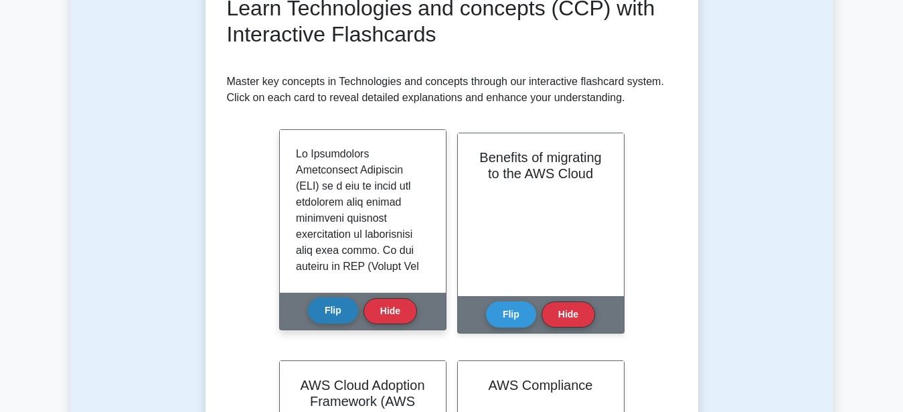
click at [326, 307] on button "Flip" at bounding box center [333, 310] width 50 height 26
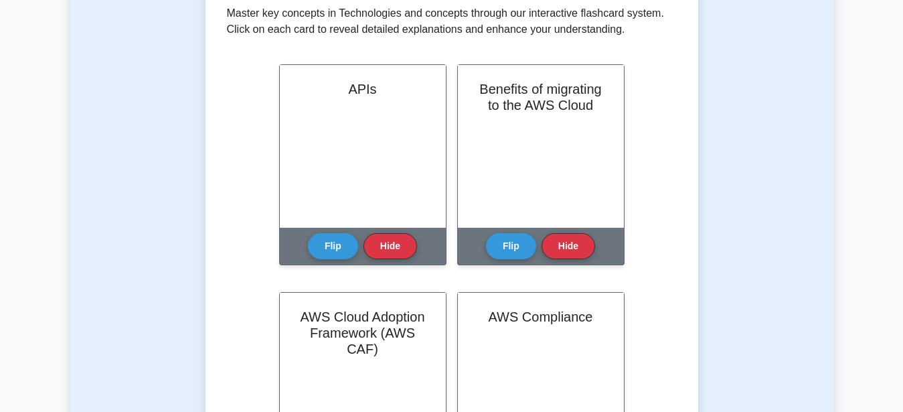
scroll to position [0, 0]
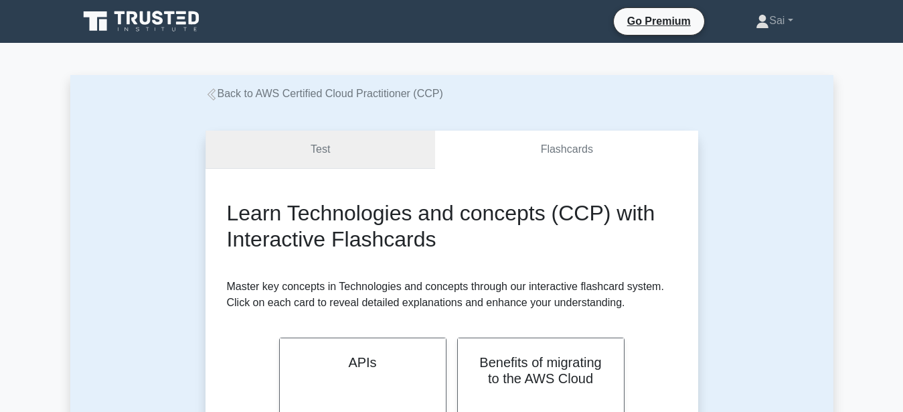
click at [276, 138] on link "Test" at bounding box center [321, 150] width 230 height 38
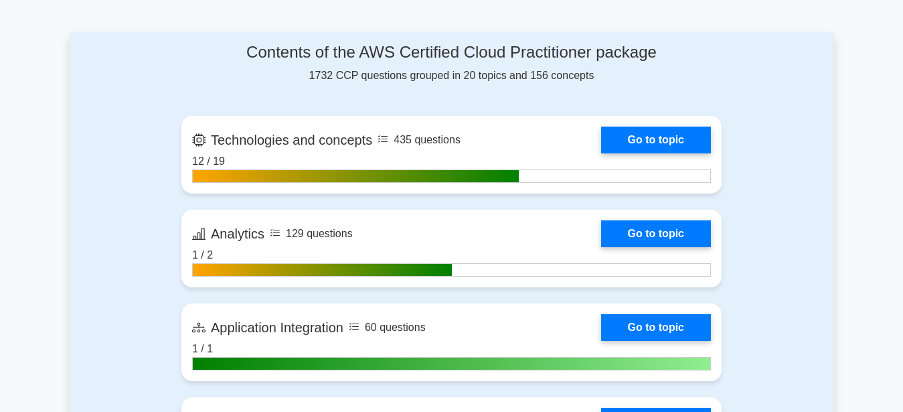
scroll to position [819, 0]
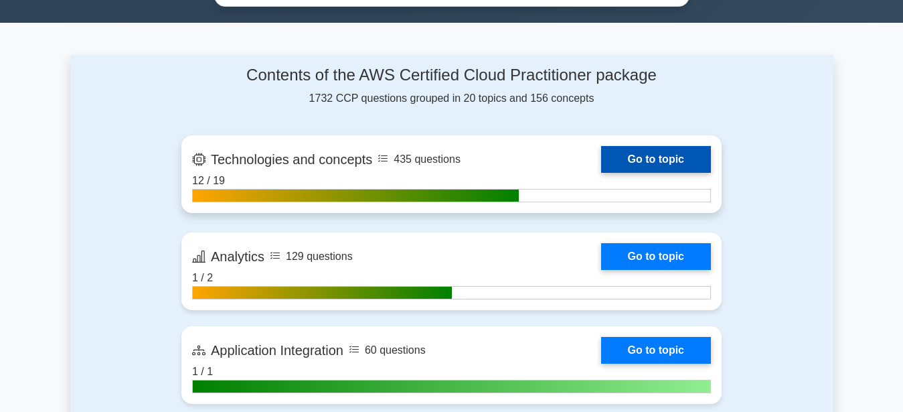
click at [601, 159] on link "Go to topic" at bounding box center [656, 159] width 110 height 27
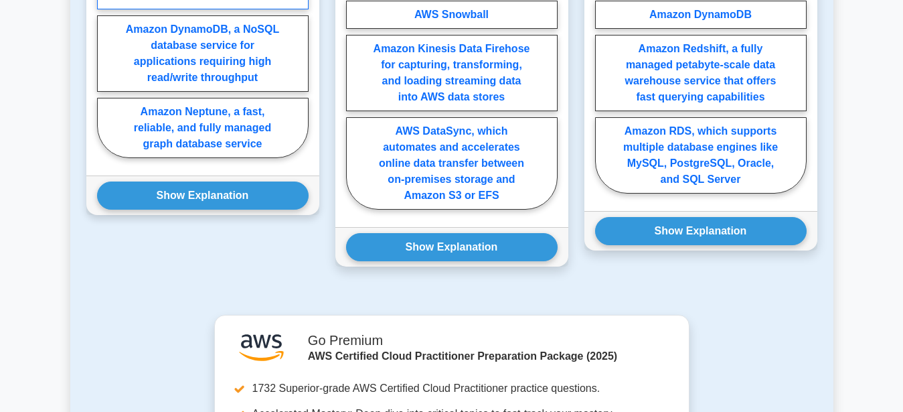
scroll to position [1229, 0]
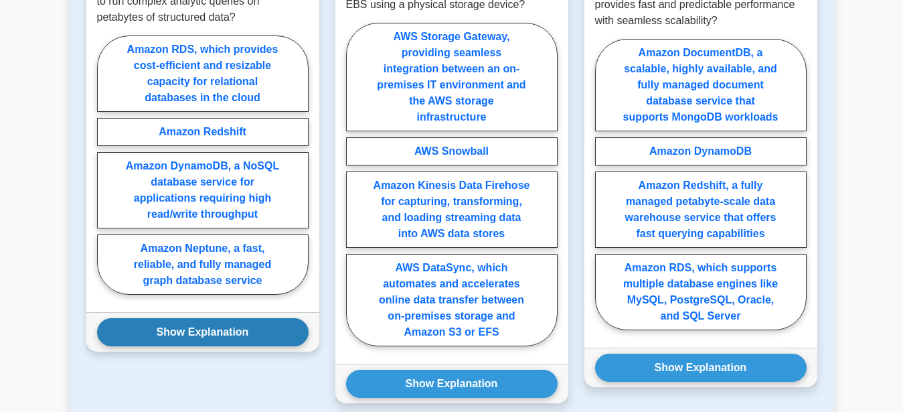
click at [230, 318] on button "Show Explanation" at bounding box center [203, 332] width 212 height 28
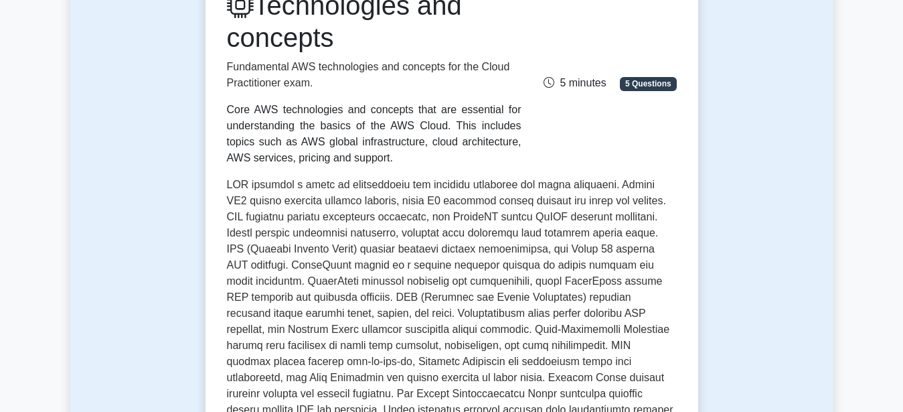
scroll to position [0, 0]
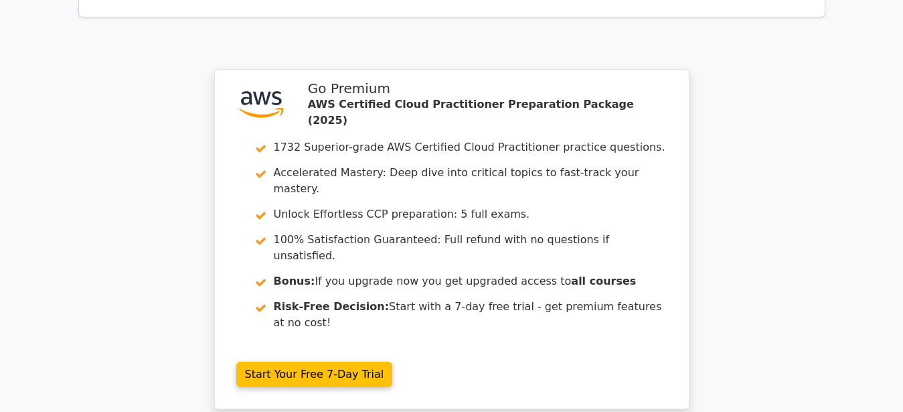
scroll to position [4140, 0]
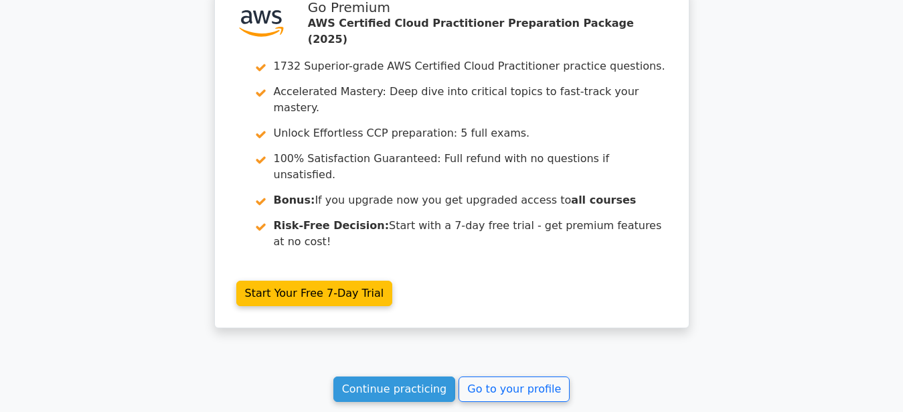
drag, startPoint x: 93, startPoint y: 63, endPoint x: 490, endPoint y: 349, distance: 489.6
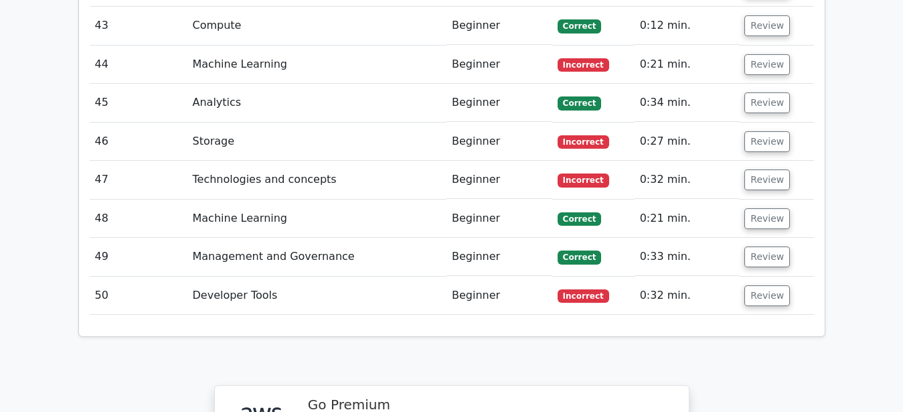
scroll to position [3457, 0]
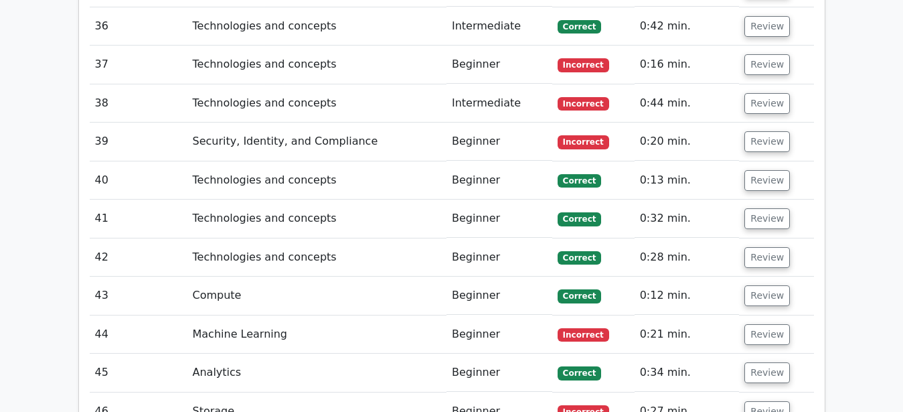
click at [736, 353] on td "0:34 min." at bounding box center [687, 372] width 105 height 38
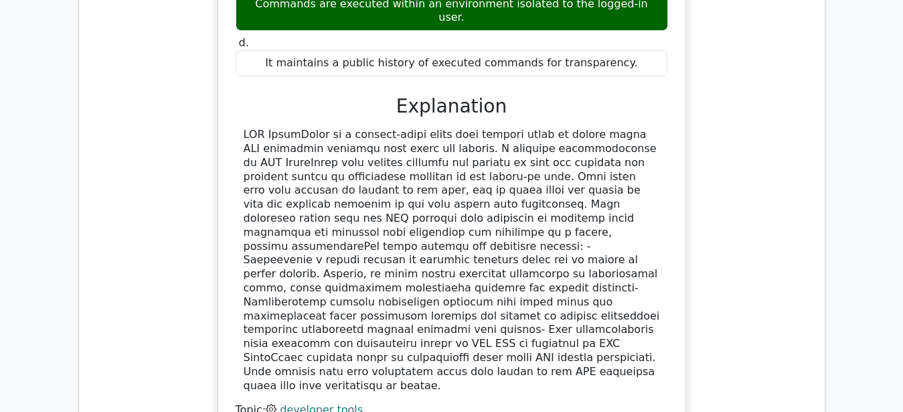
scroll to position [1818, 0]
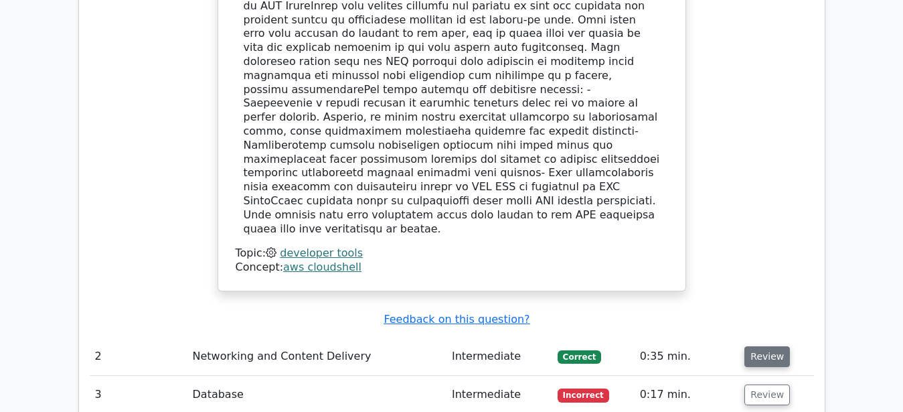
click at [745, 346] on button "Review" at bounding box center [767, 356] width 46 height 21
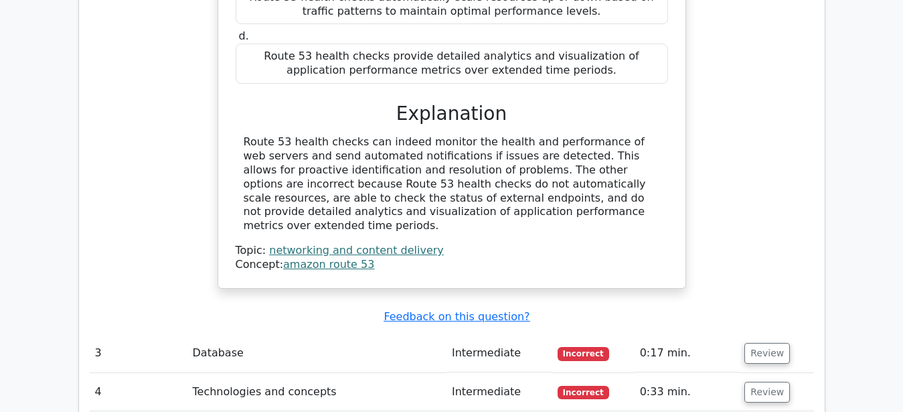
scroll to position [2432, 0]
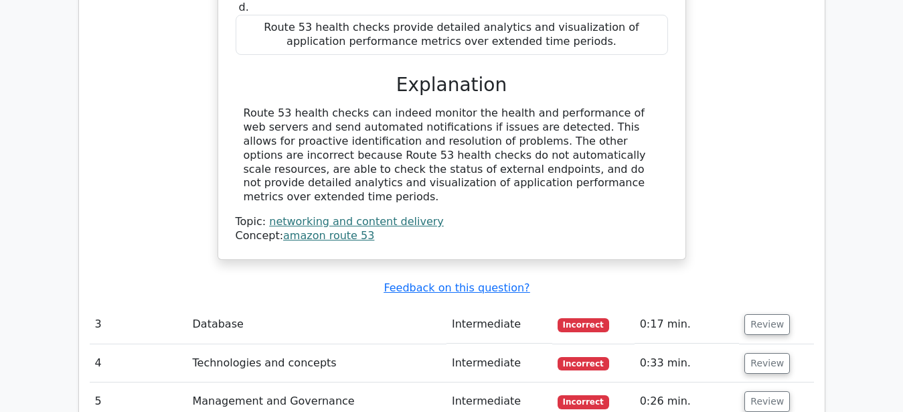
click at [758, 305] on td "Review" at bounding box center [776, 324] width 74 height 38
click at [755, 314] on button "Review" at bounding box center [767, 324] width 46 height 21
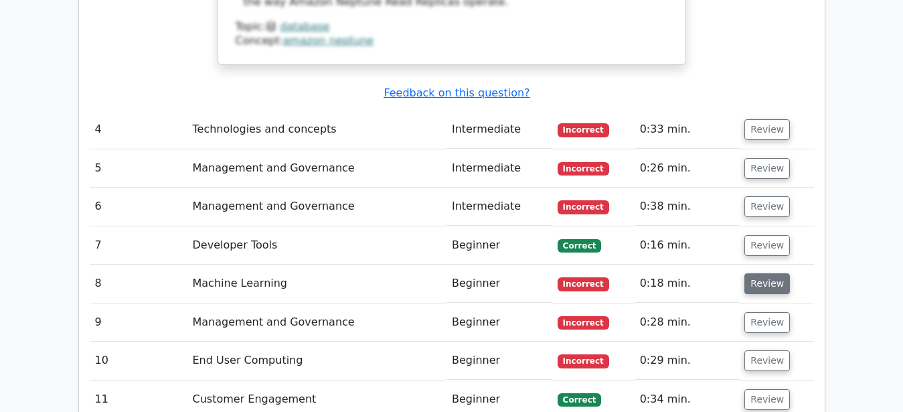
scroll to position [3115, 0]
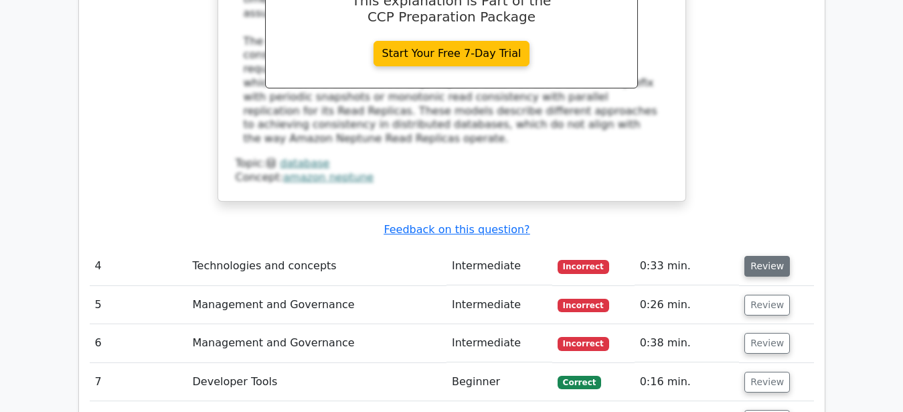
click at [773, 256] on button "Review" at bounding box center [767, 266] width 46 height 21
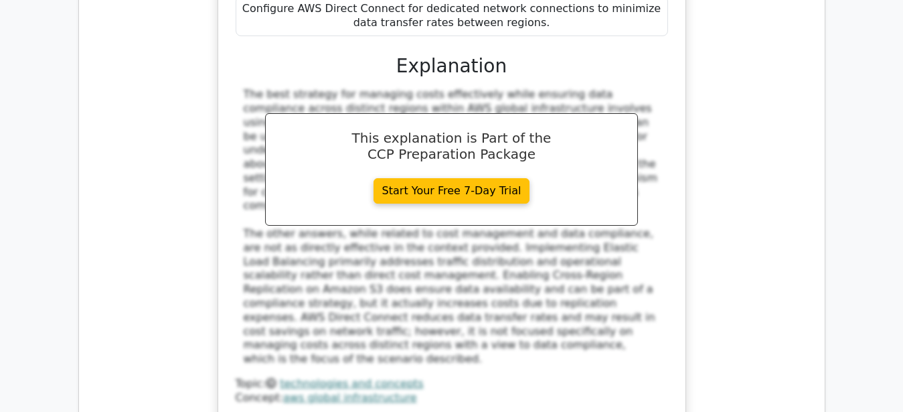
scroll to position [3662, 0]
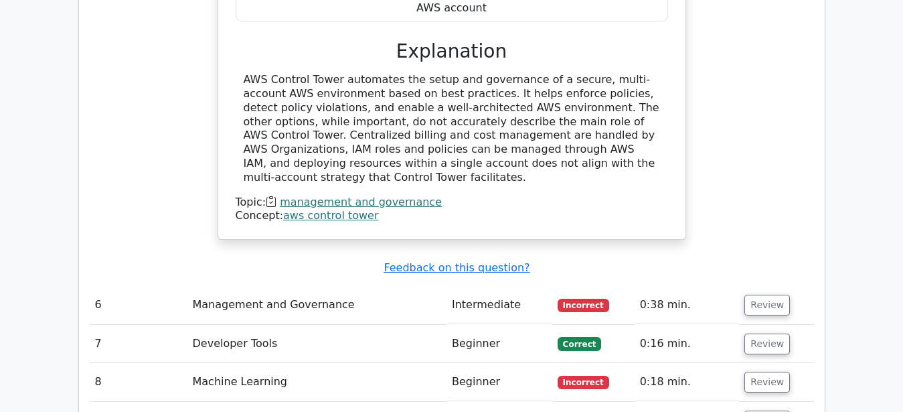
scroll to position [4481, 0]
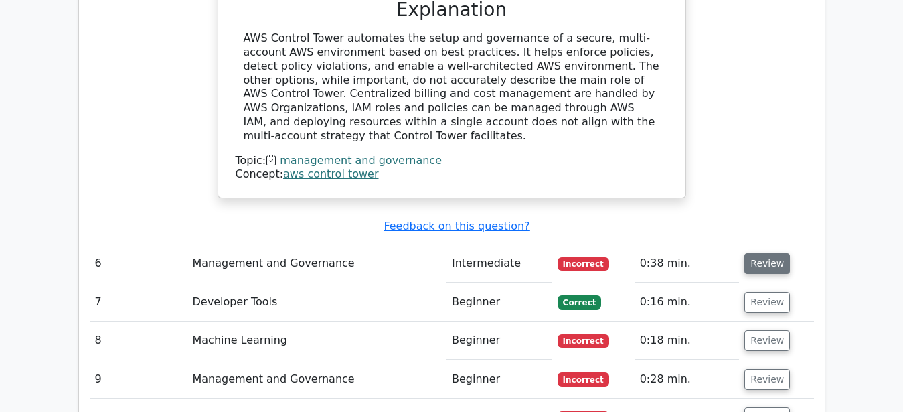
click at [765, 253] on button "Review" at bounding box center [767, 263] width 46 height 21
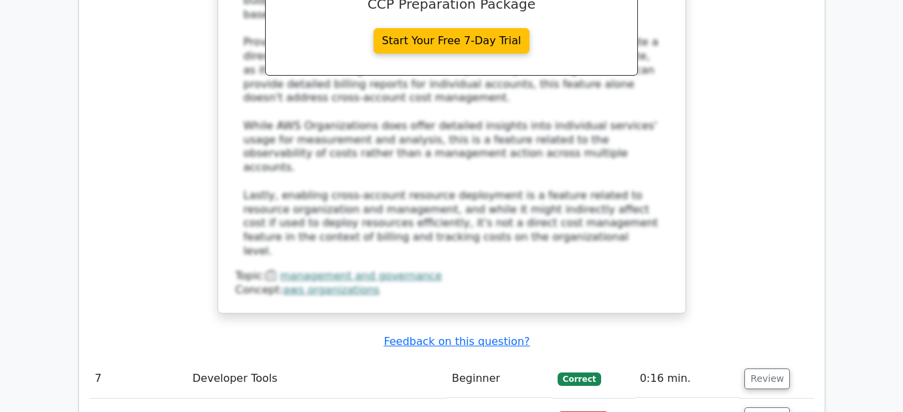
scroll to position [5232, 0]
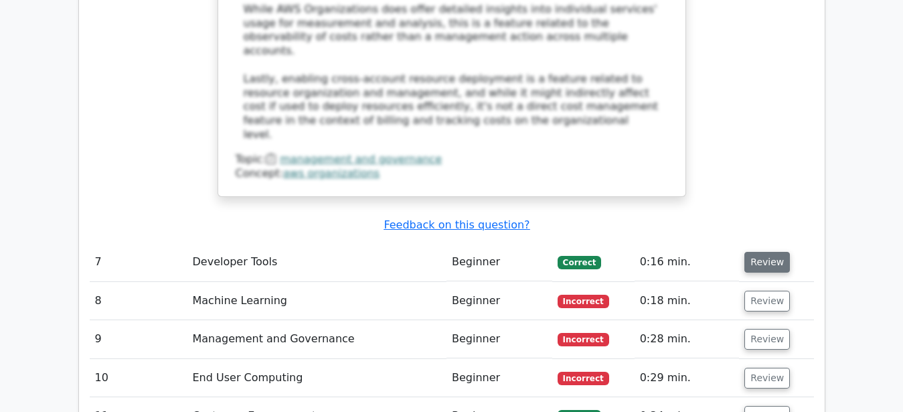
click at [758, 252] on button "Review" at bounding box center [767, 262] width 46 height 21
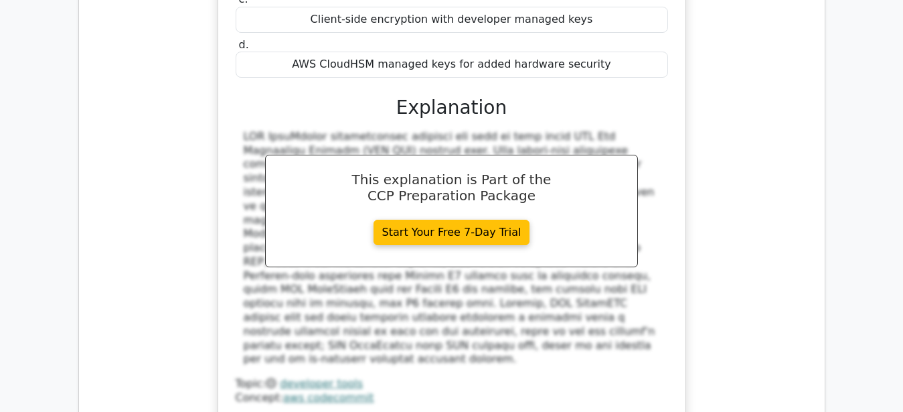
scroll to position [5710, 0]
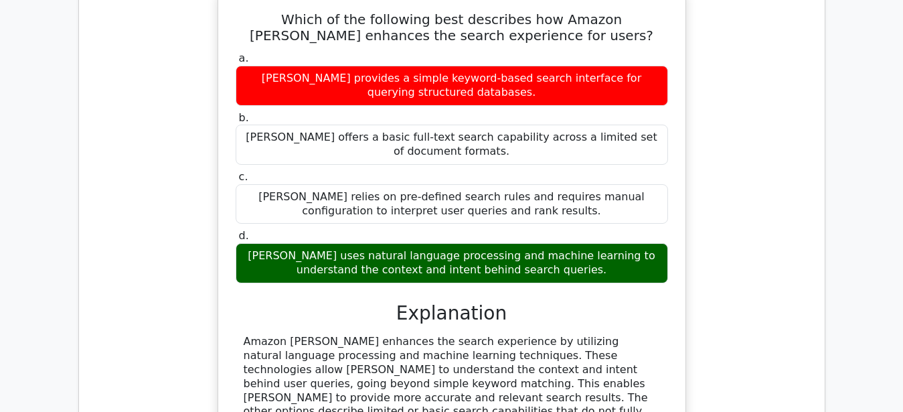
scroll to position [6257, 0]
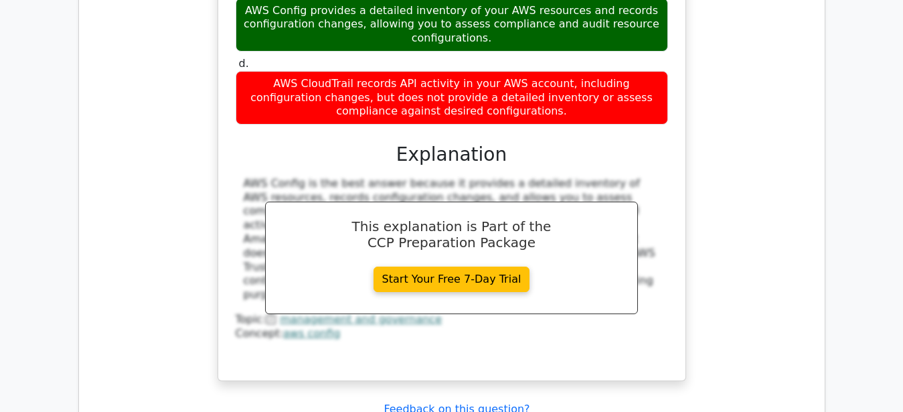
scroll to position [7076, 0]
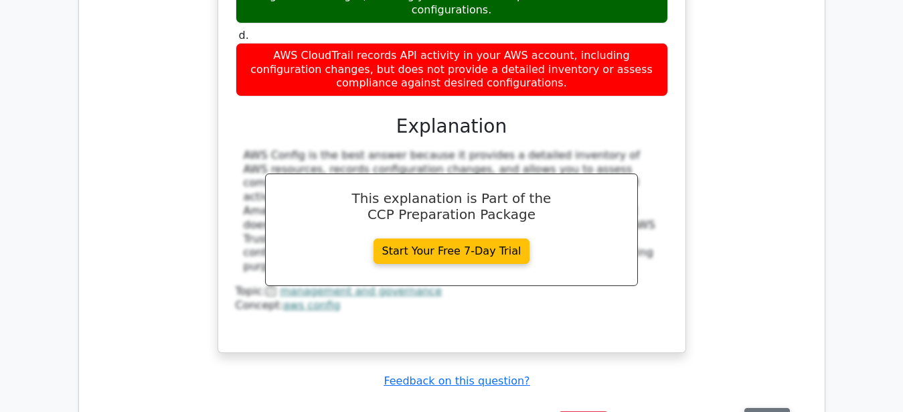
click at [779, 408] on button "Review" at bounding box center [767, 418] width 46 height 21
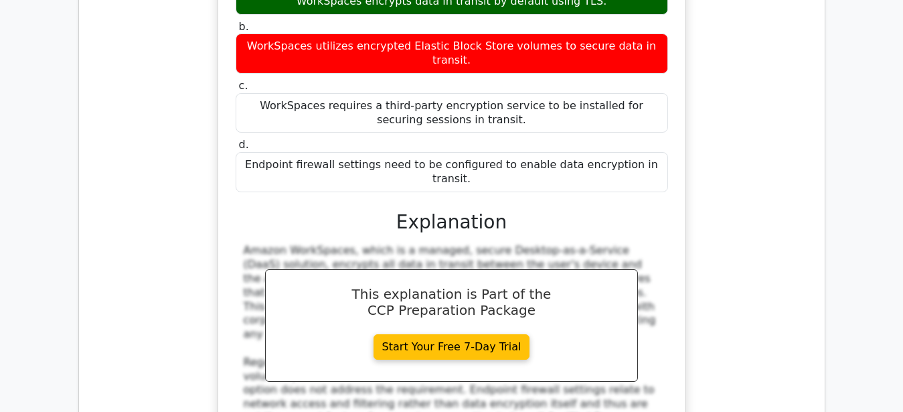
scroll to position [7691, 0]
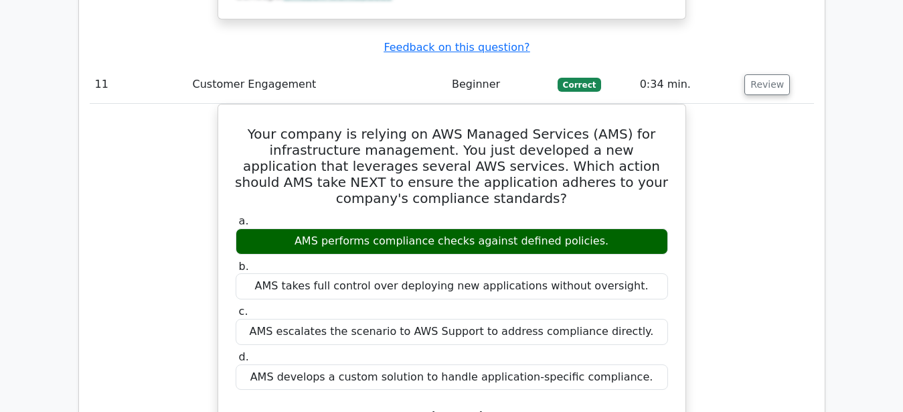
scroll to position [8169, 0]
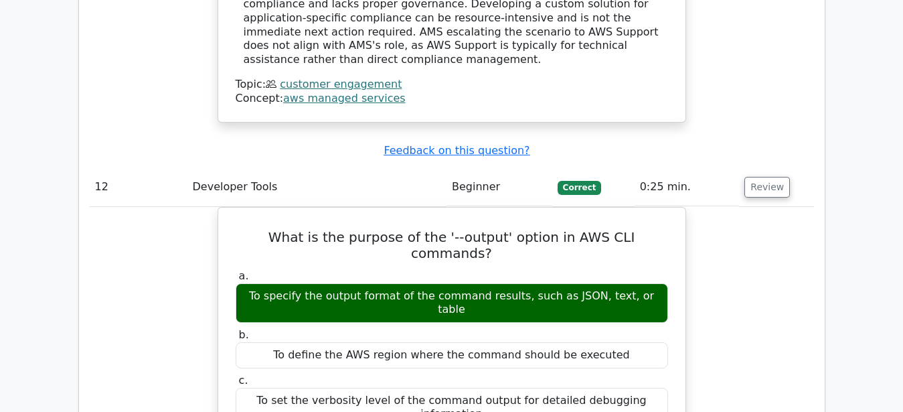
scroll to position [8783, 0]
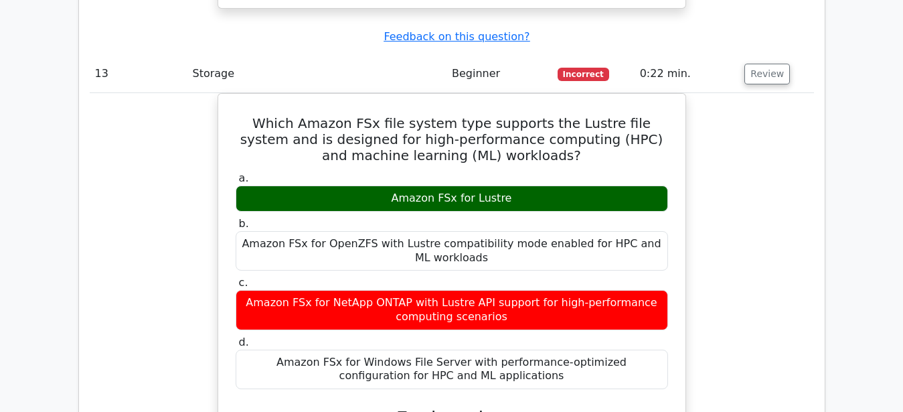
scroll to position [9466, 0]
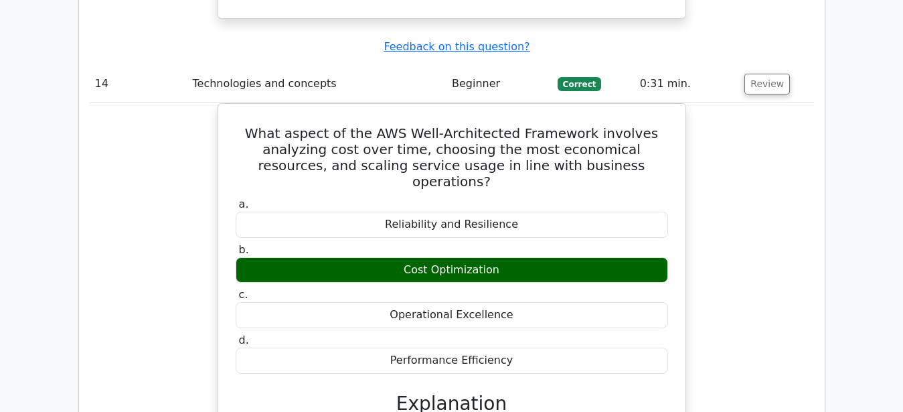
scroll to position [10081, 0]
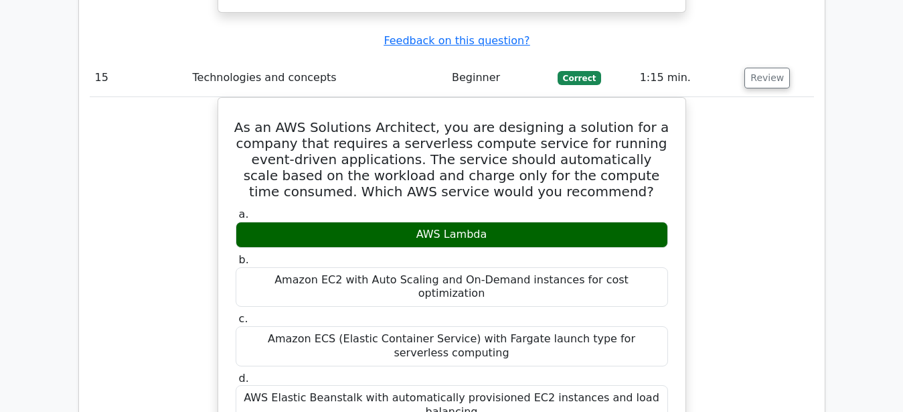
scroll to position [10764, 0]
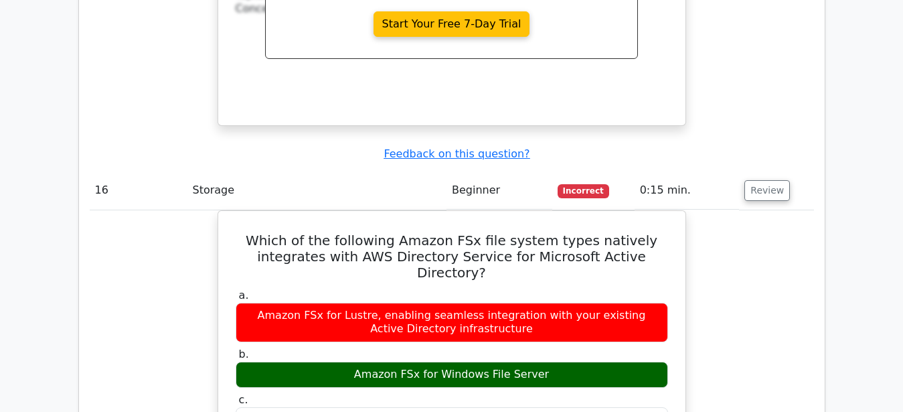
scroll to position [11310, 0]
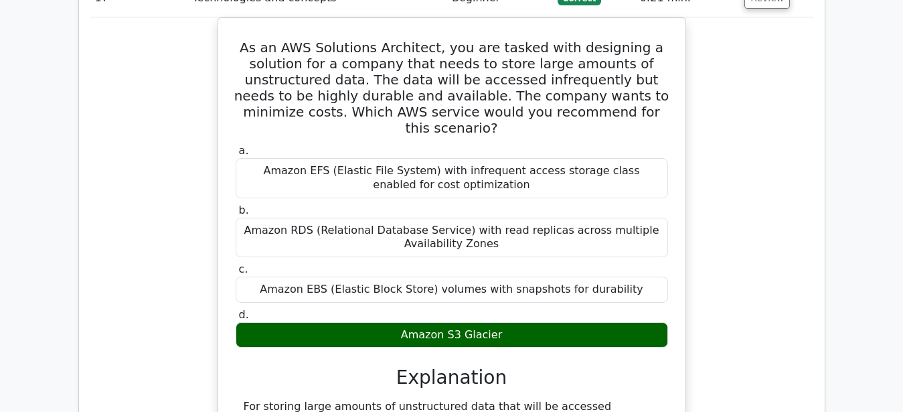
scroll to position [12129, 0]
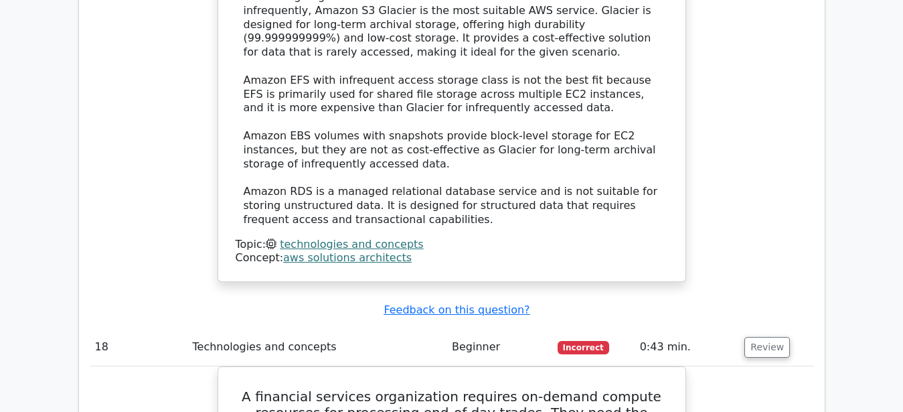
scroll to position [12881, 0]
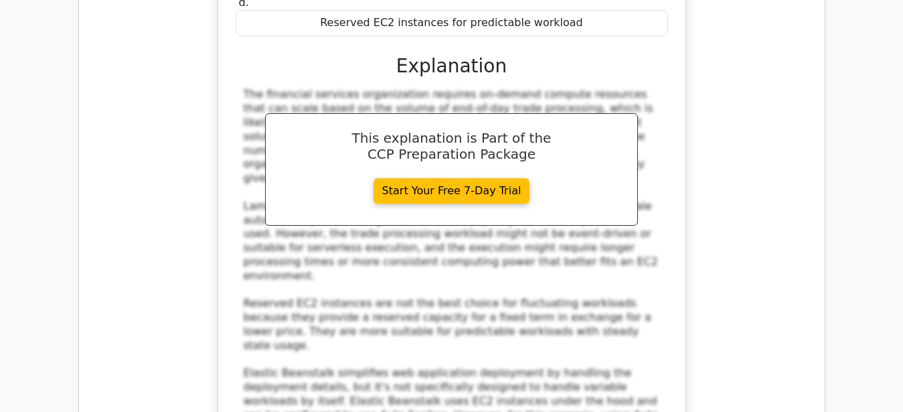
scroll to position [13427, 0]
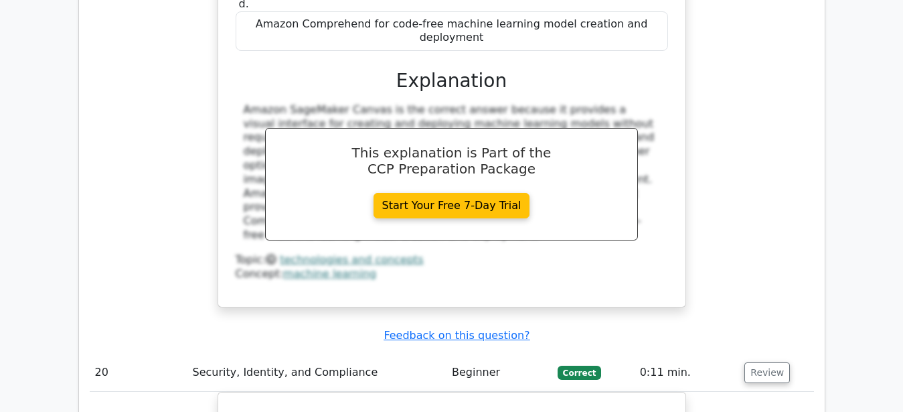
scroll to position [14042, 0]
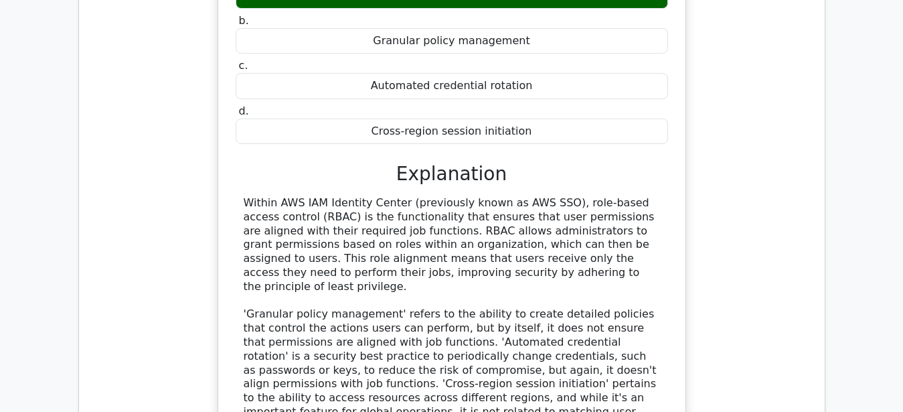
scroll to position [14588, 0]
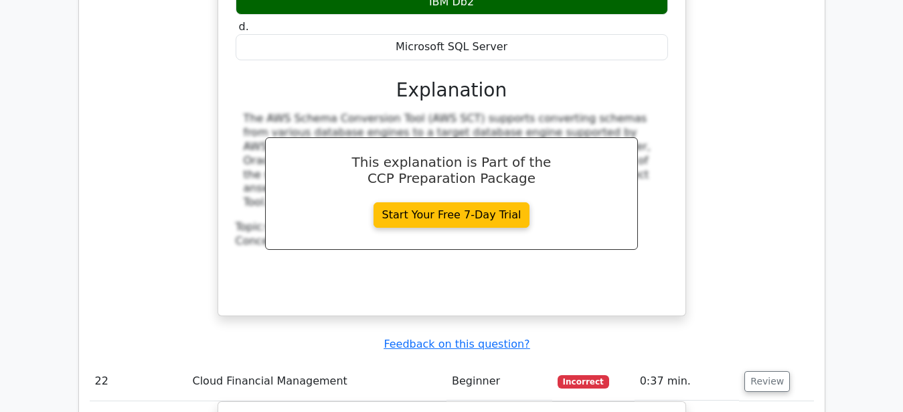
scroll to position [15202, 0]
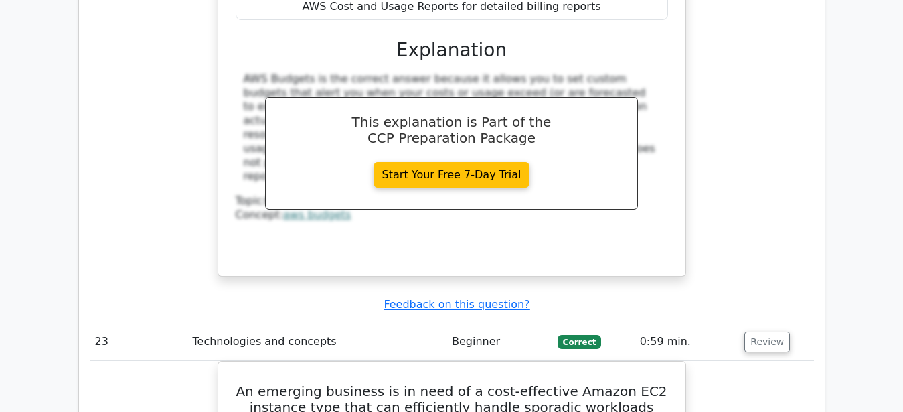
scroll to position [15817, 0]
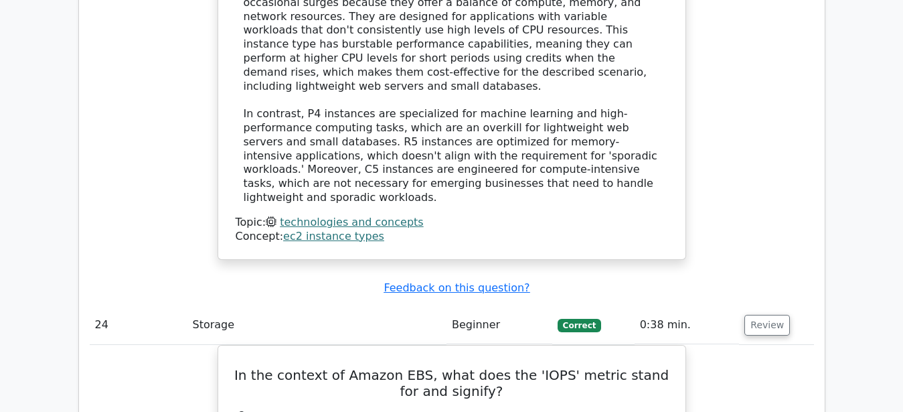
scroll to position [16568, 0]
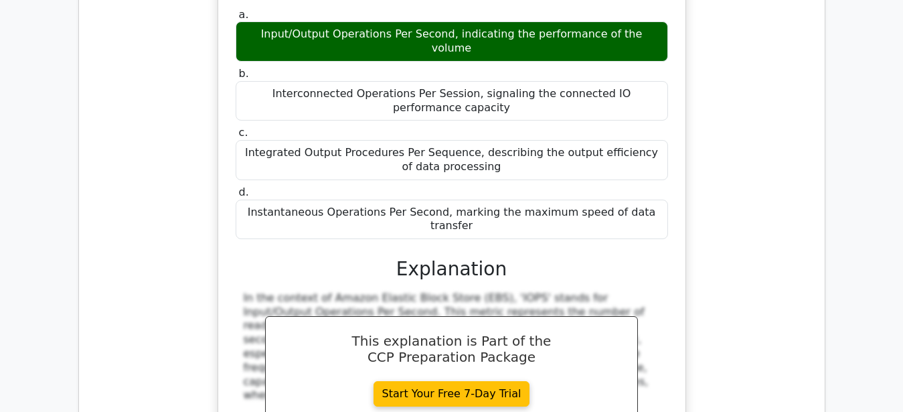
scroll to position [17183, 0]
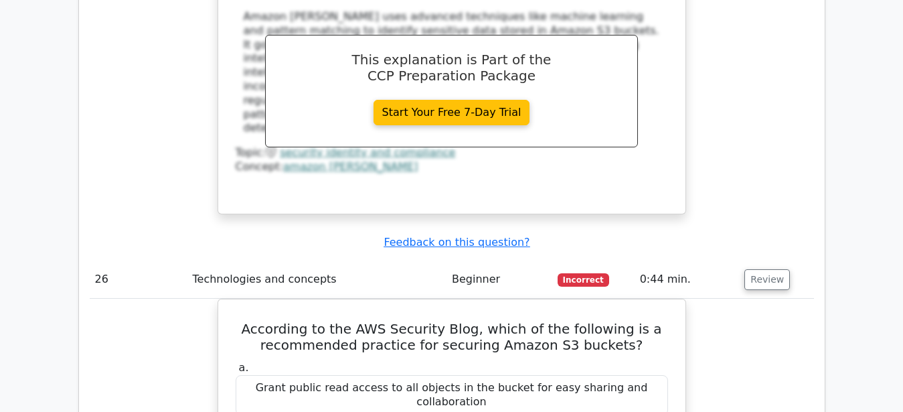
scroll to position [17866, 0]
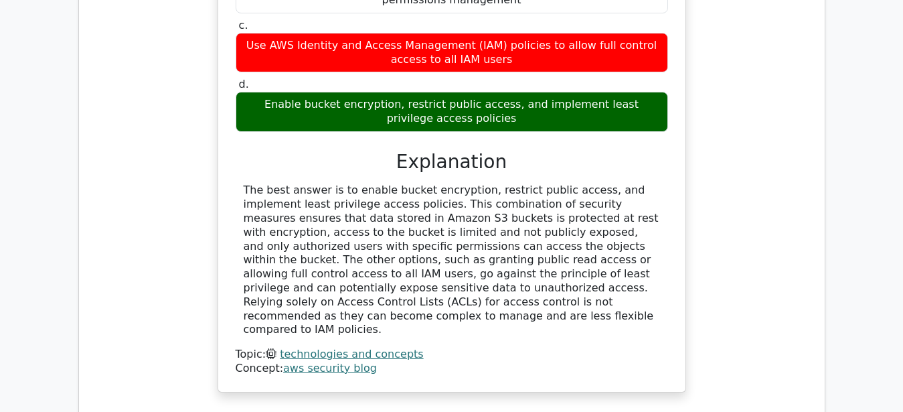
scroll to position [18412, 0]
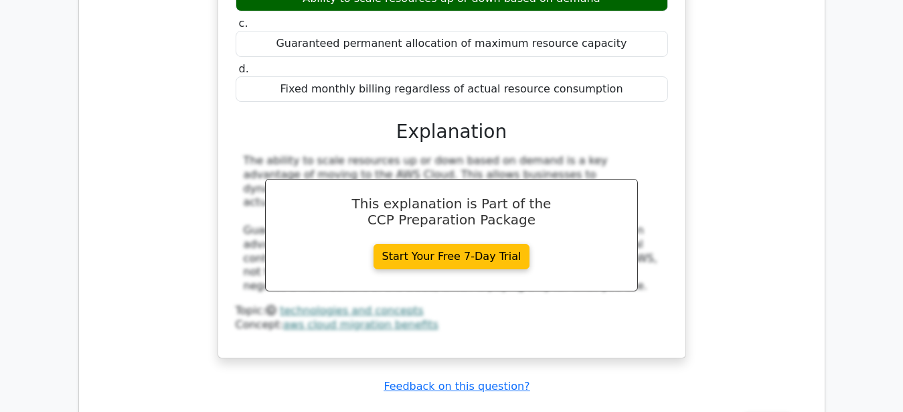
scroll to position [19095, 0]
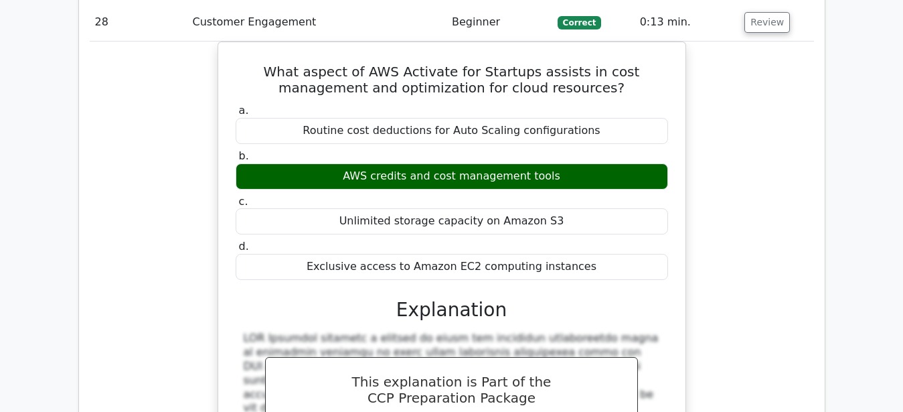
scroll to position [19505, 0]
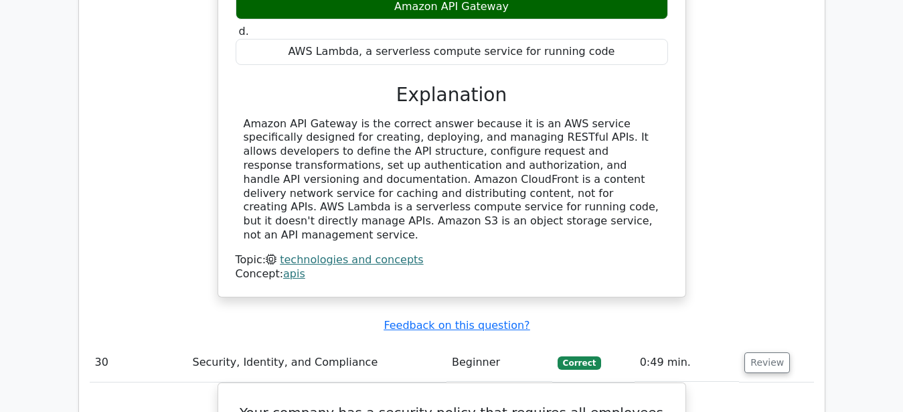
scroll to position [20324, 0]
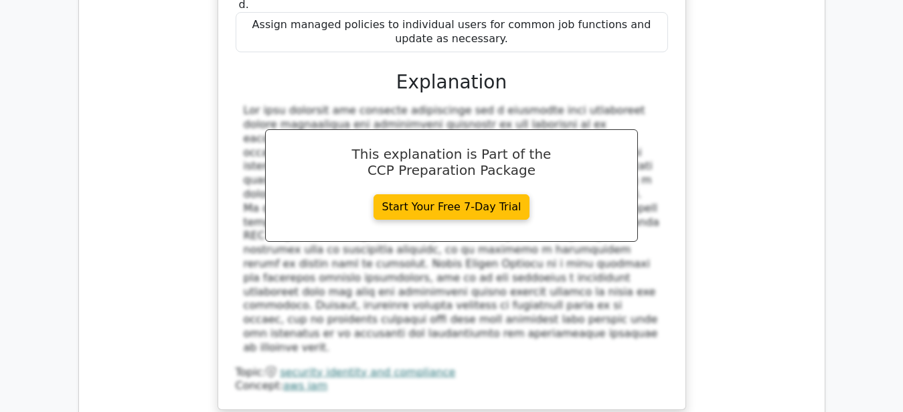
scroll to position [21007, 0]
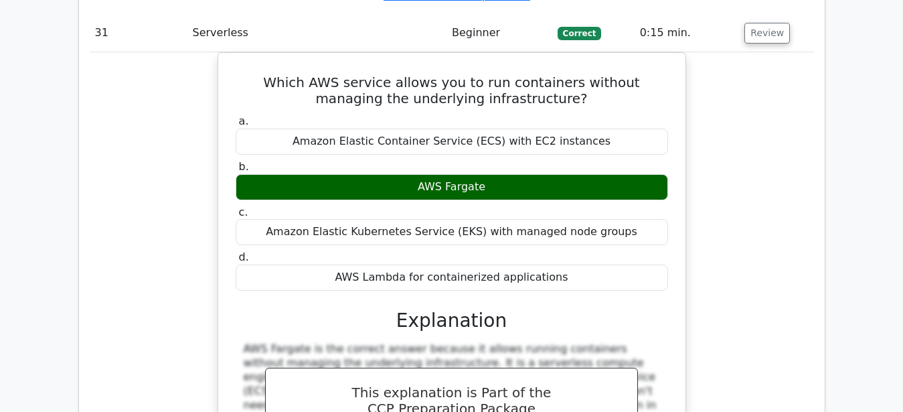
scroll to position [21553, 0]
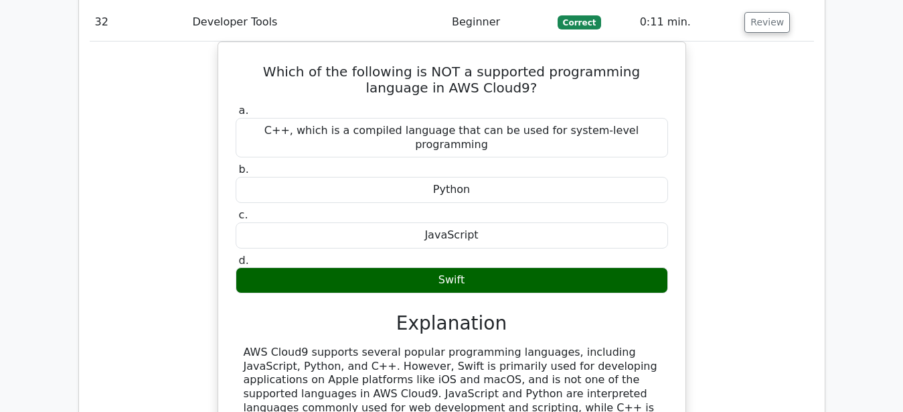
scroll to position [22100, 0]
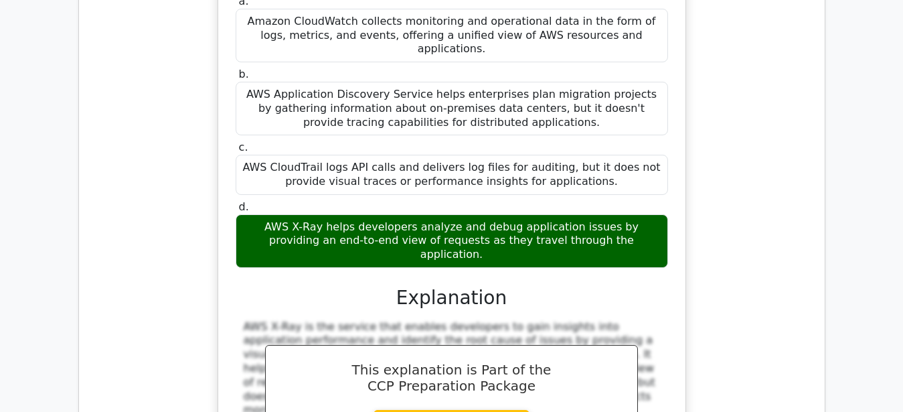
scroll to position [22783, 0]
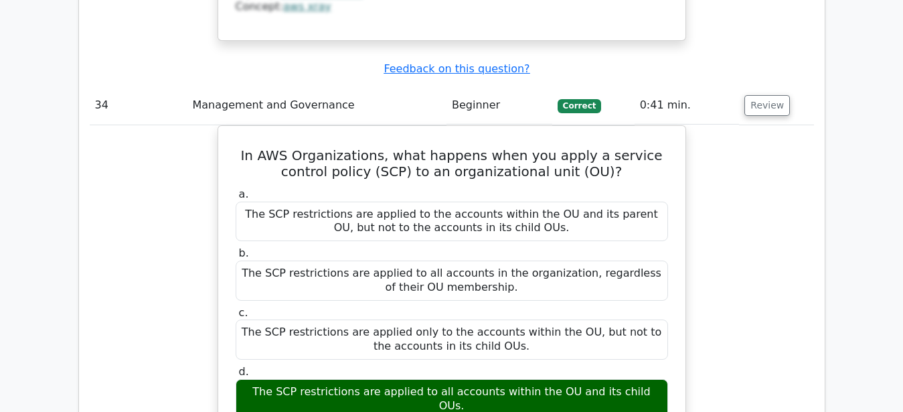
scroll to position [23397, 0]
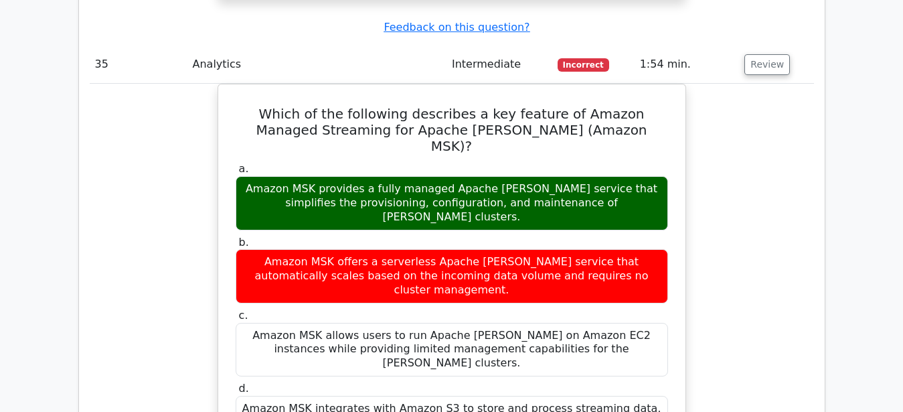
scroll to position [23943, 0]
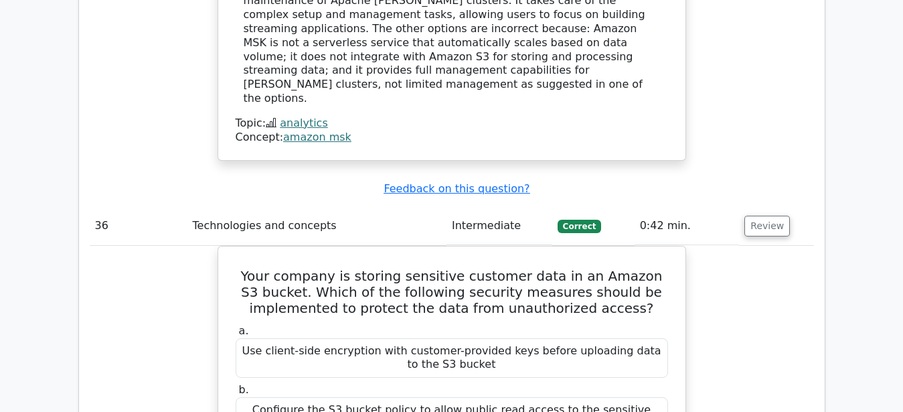
scroll to position [24558, 0]
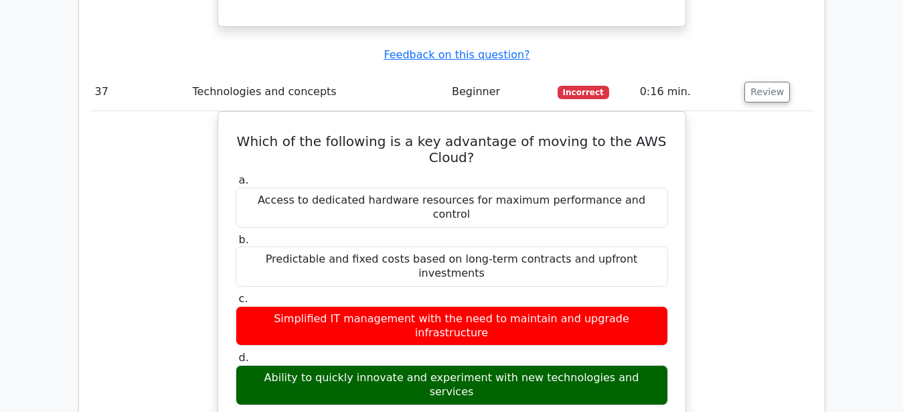
scroll to position [25309, 0]
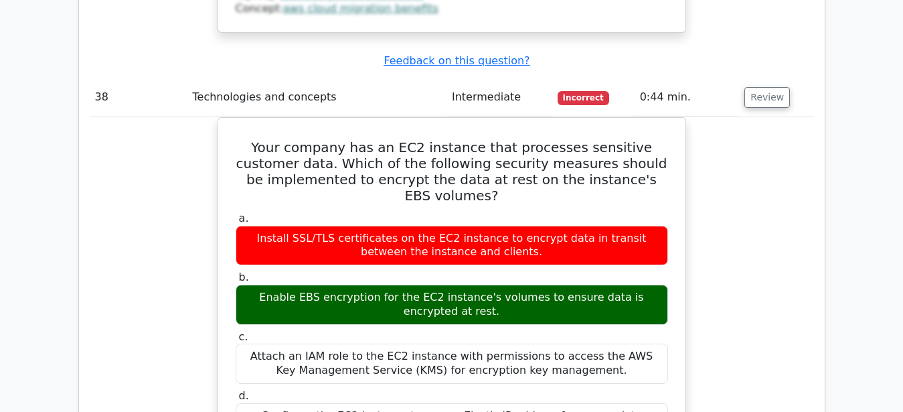
scroll to position [25924, 0]
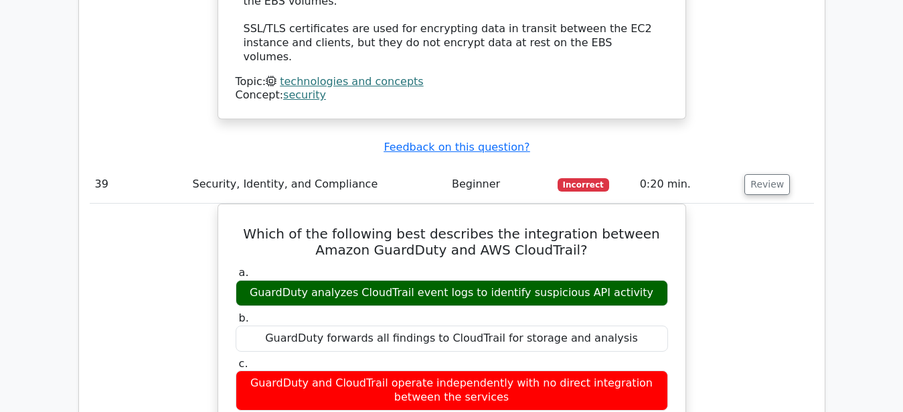
scroll to position [26607, 0]
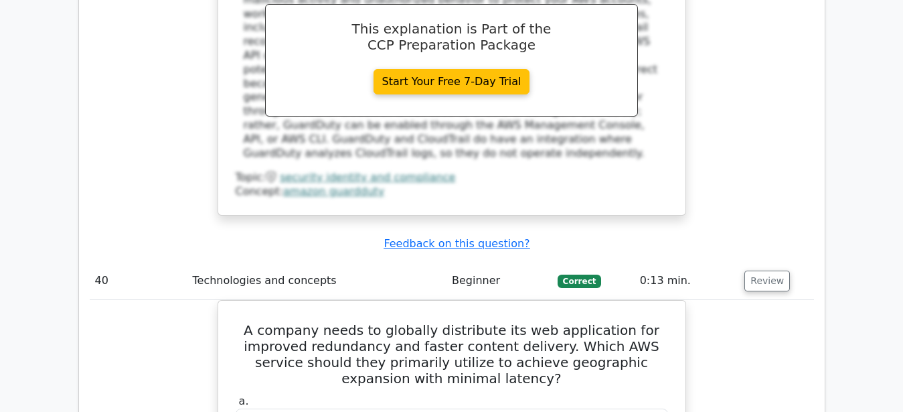
scroll to position [27153, 0]
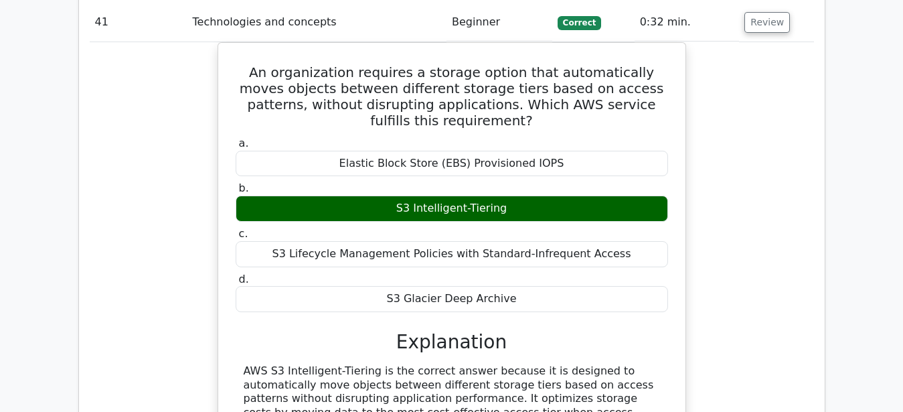
scroll to position [27836, 0]
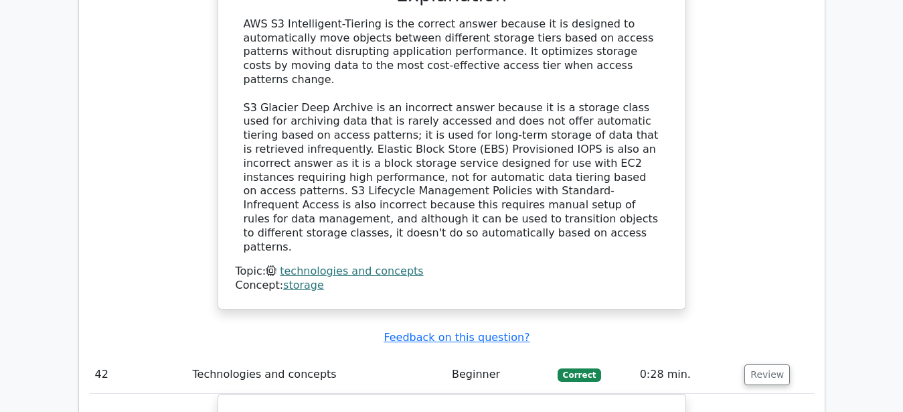
scroll to position [28451, 0]
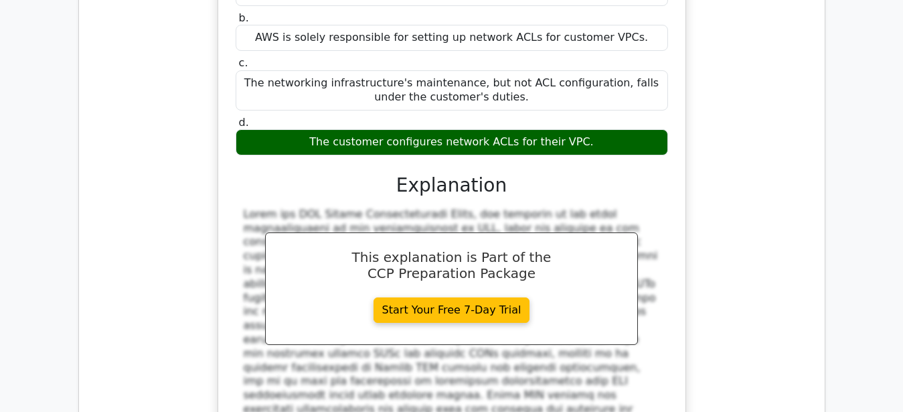
scroll to position [28997, 0]
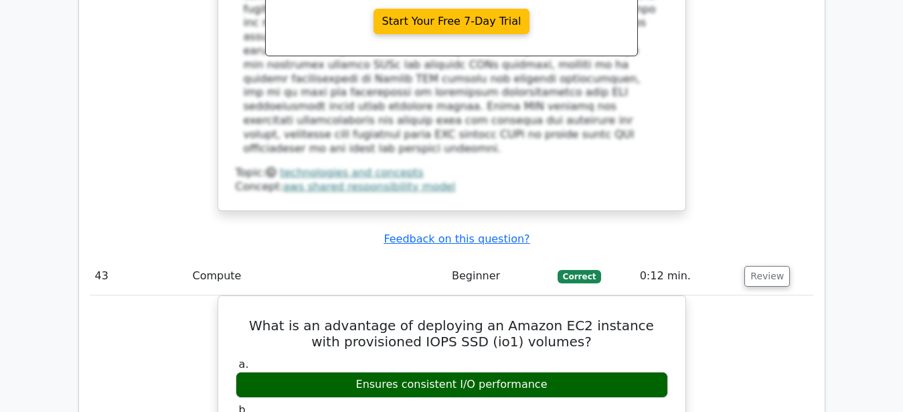
scroll to position [29202, 0]
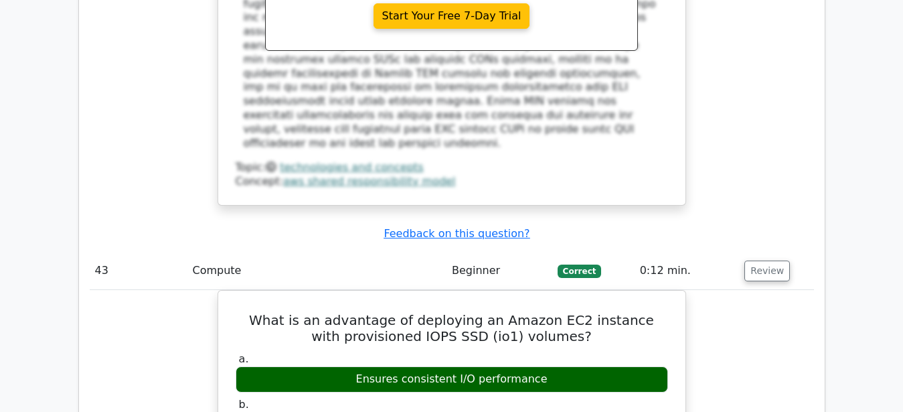
drag, startPoint x: 607, startPoint y: 61, endPoint x: 655, endPoint y: 54, distance: 48.7
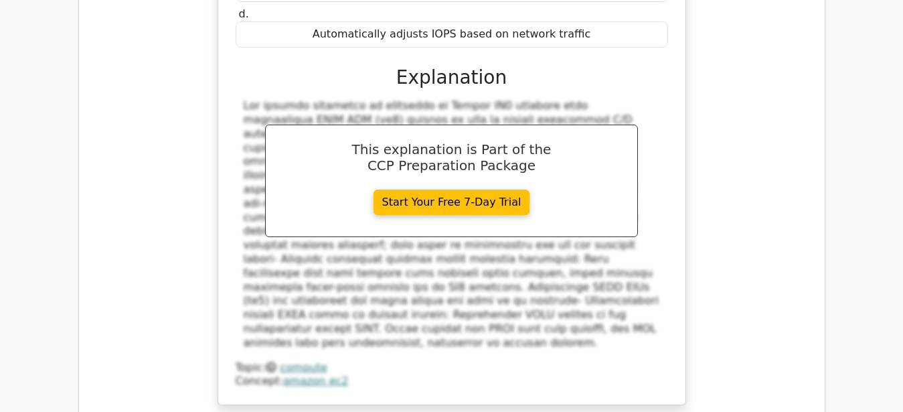
scroll to position [29748, 0]
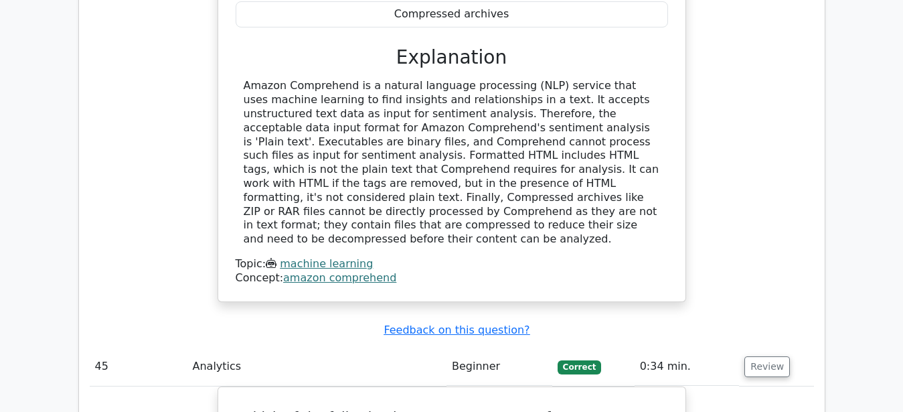
scroll to position [30431, 0]
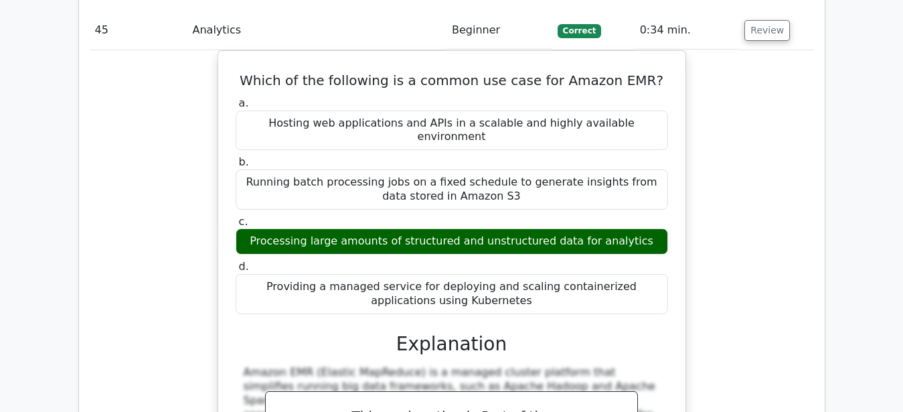
scroll to position [31046, 0]
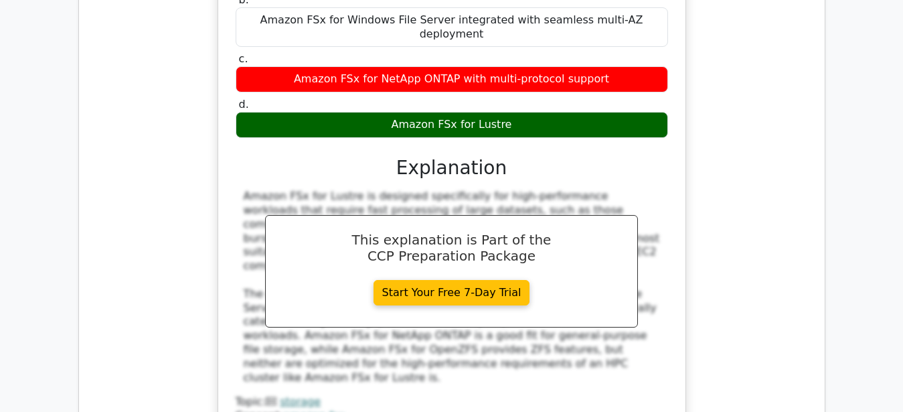
scroll to position [31660, 0]
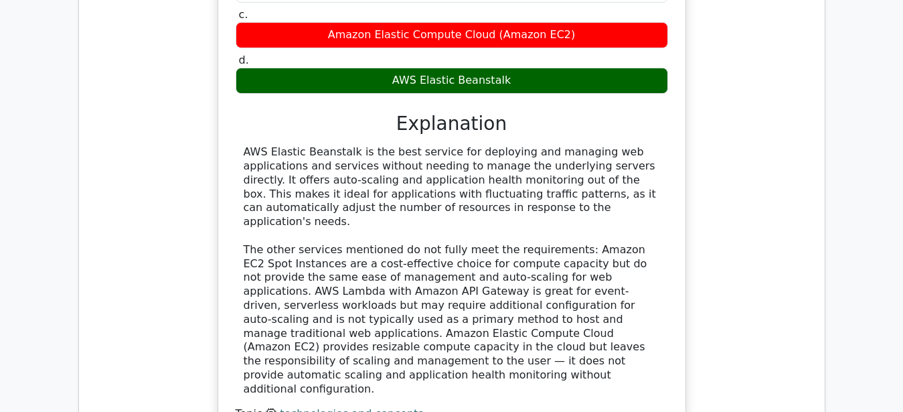
scroll to position [32480, 0]
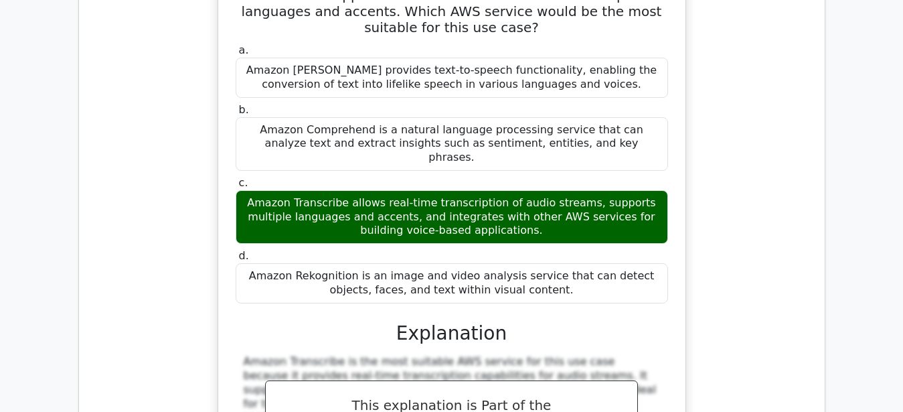
scroll to position [32921, 0]
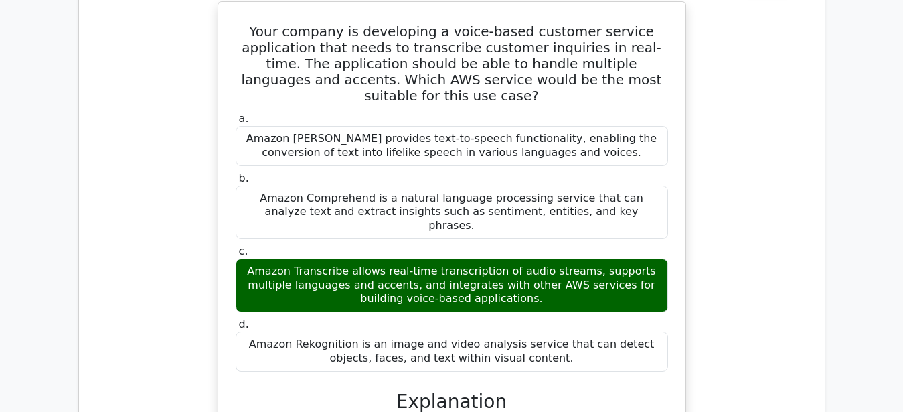
drag, startPoint x: 83, startPoint y: 114, endPoint x: 635, endPoint y: 174, distance: 555.5
copy tr "Which AWS service is used in conjunction with AWS CodePipeline to build and tes…"
